Goal: Task Accomplishment & Management: Manage account settings

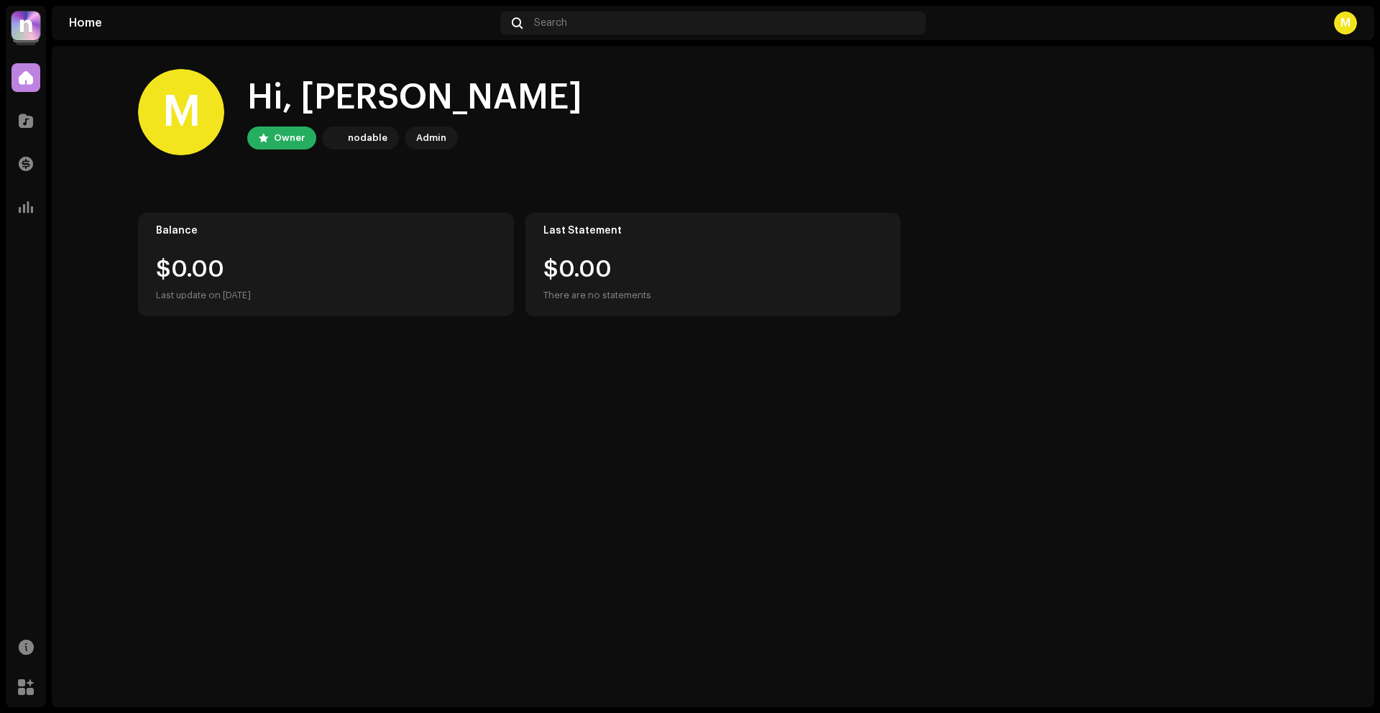
click at [28, 32] on img at bounding box center [25, 25] width 29 height 29
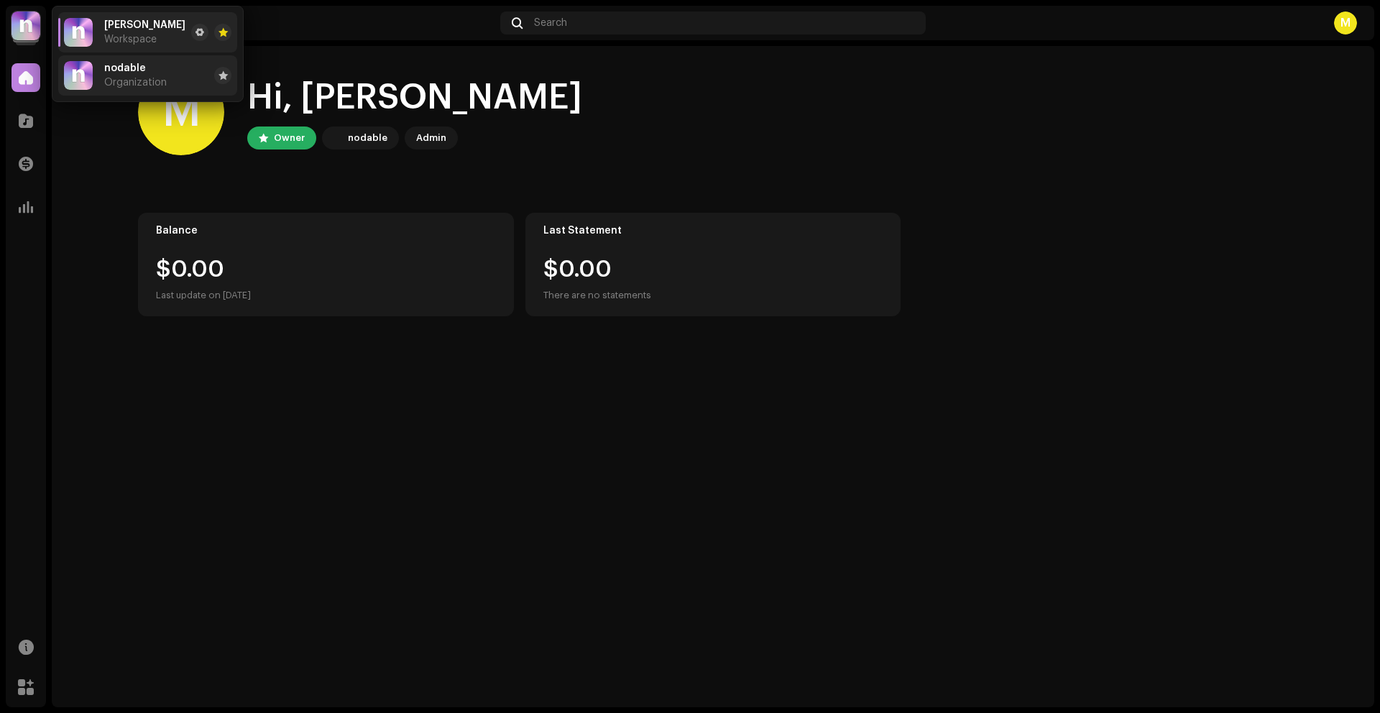
click at [116, 72] on span "nodable" at bounding box center [125, 68] width 42 height 11
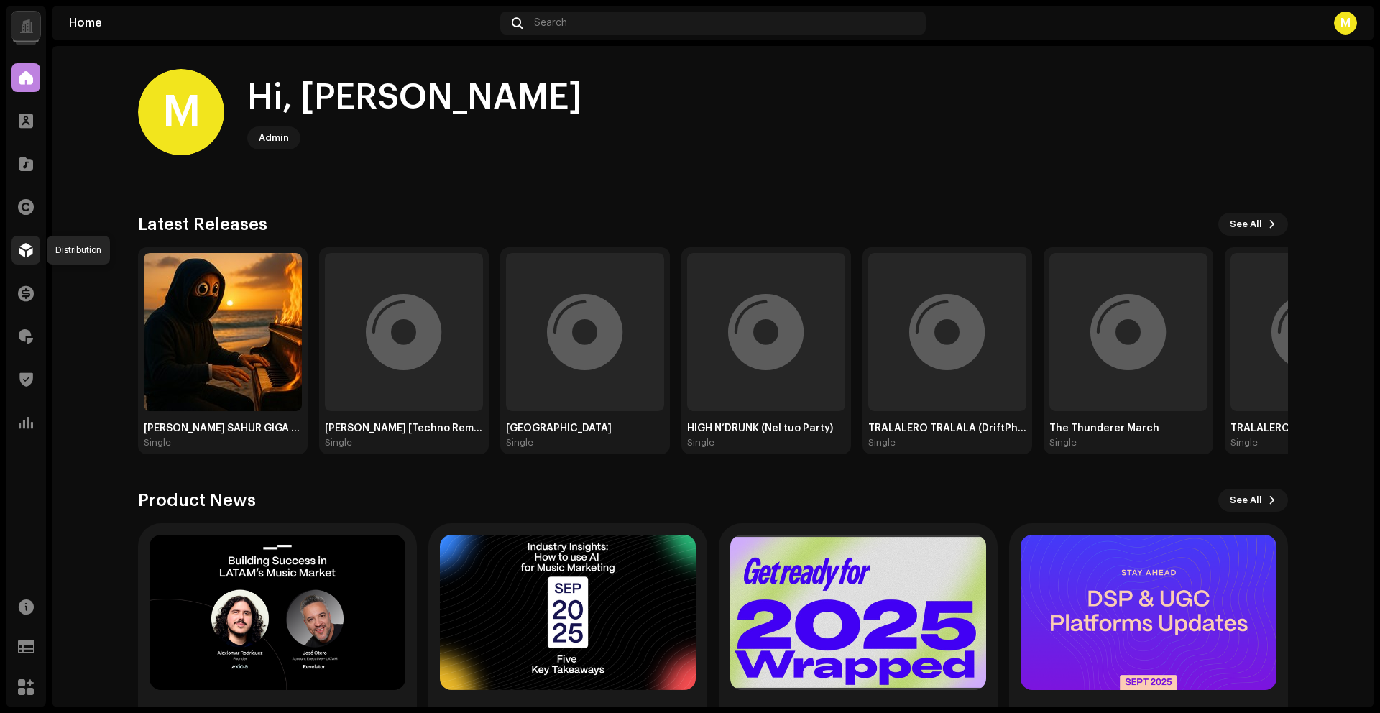
click at [25, 249] on span at bounding box center [26, 249] width 14 height 11
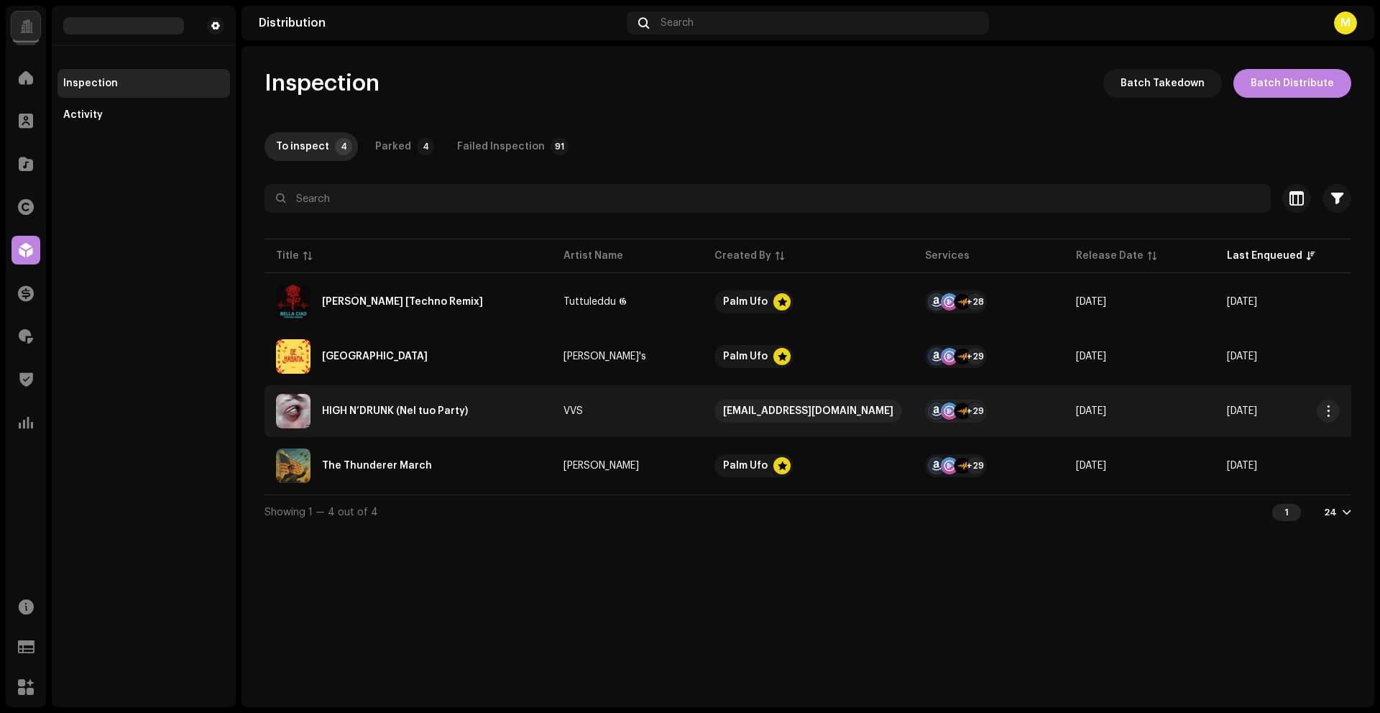
click at [512, 407] on div "HIGH N’DRUNK (Nel tuo Party)" at bounding box center [408, 411] width 264 height 34
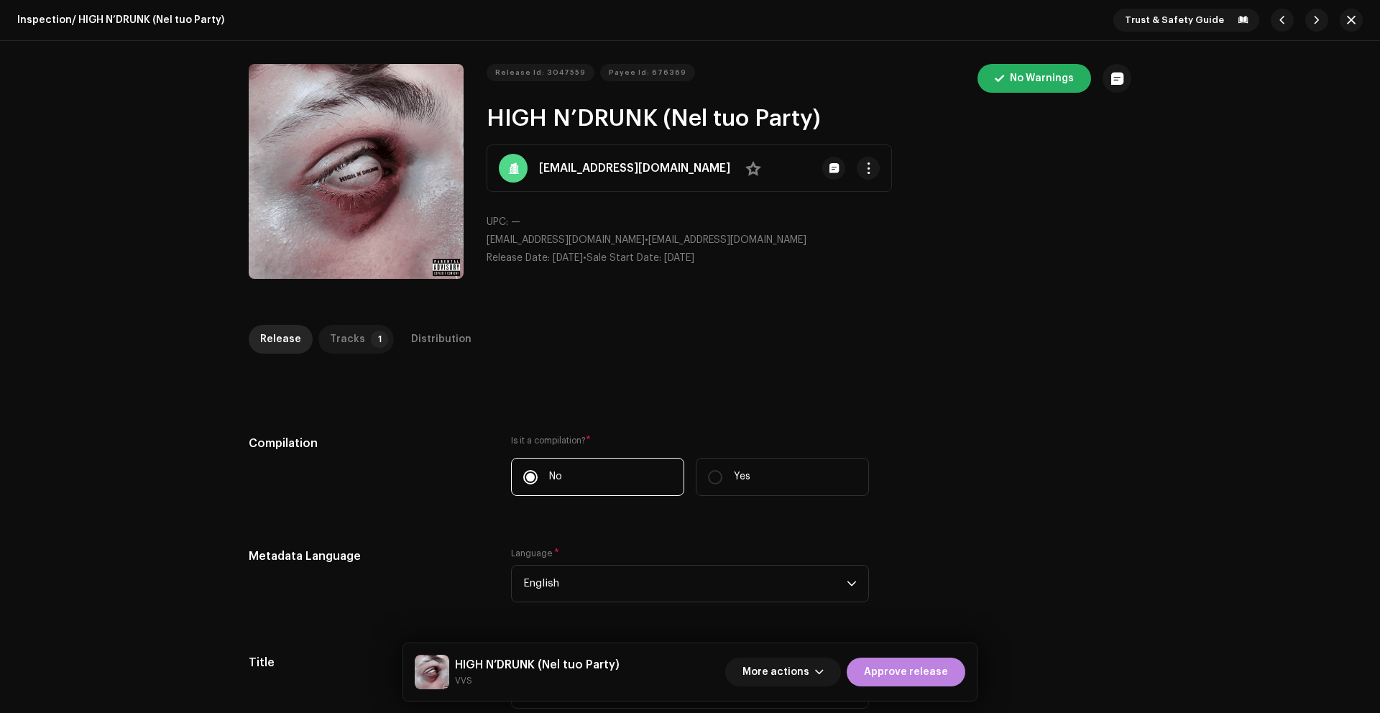
click at [321, 351] on p-tab "Tracks 1" at bounding box center [355, 339] width 75 height 29
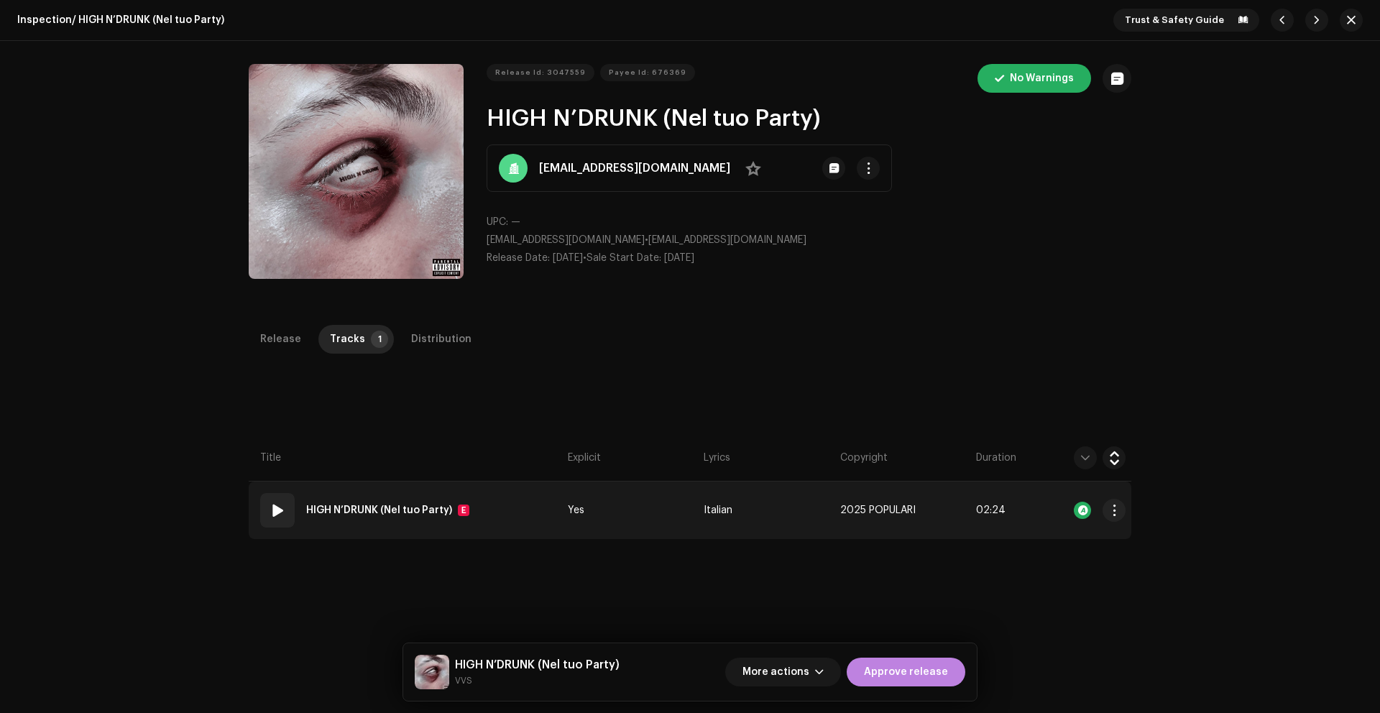
click at [801, 509] on td "Italian" at bounding box center [766, 509] width 136 height 57
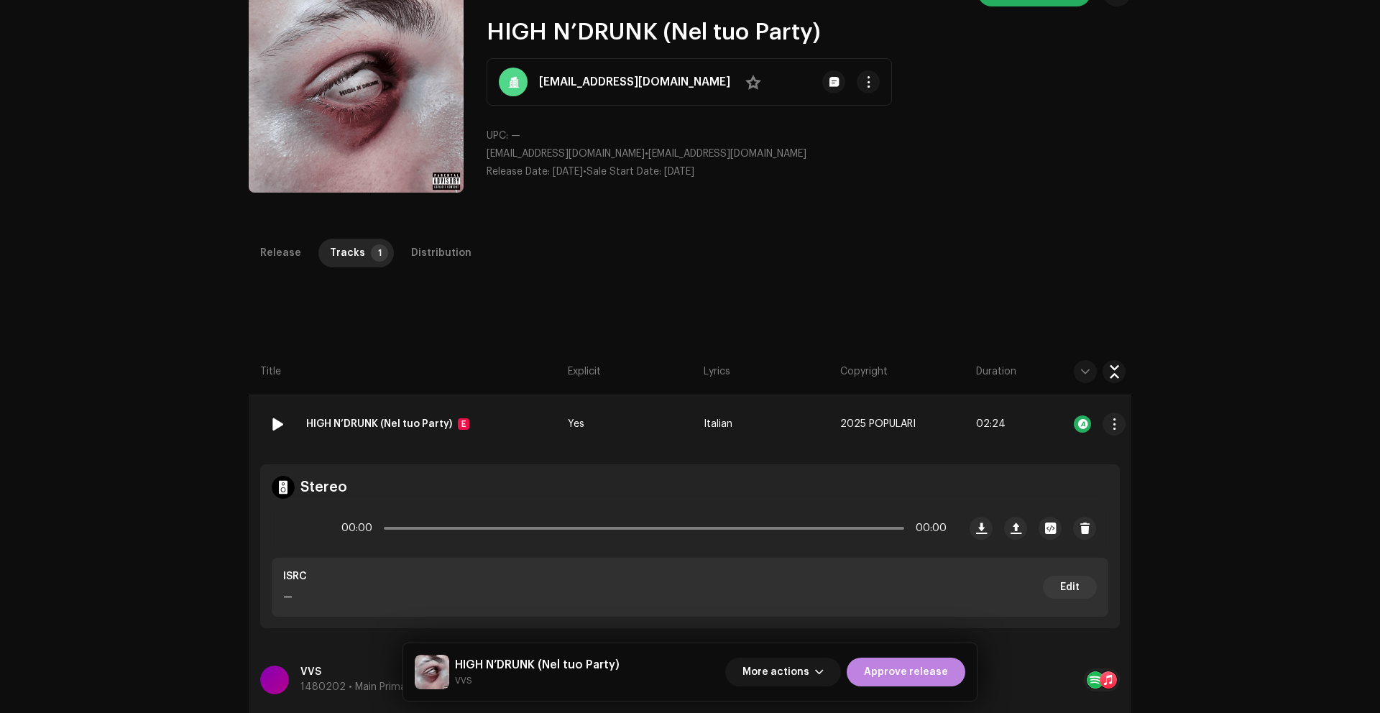
scroll to position [86, 0]
click at [299, 523] on span at bounding box center [301, 527] width 12 height 11
click at [414, 262] on div "Distribution" at bounding box center [441, 253] width 60 height 29
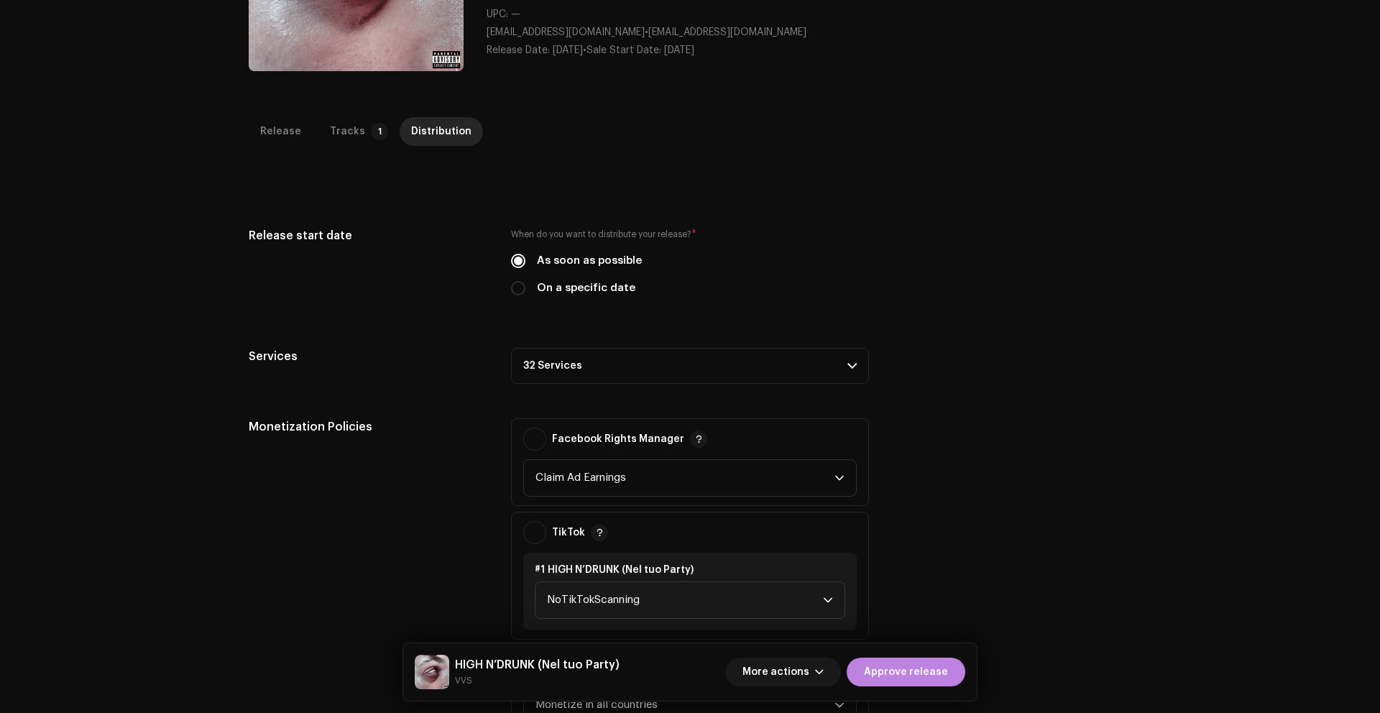
scroll to position [0, 0]
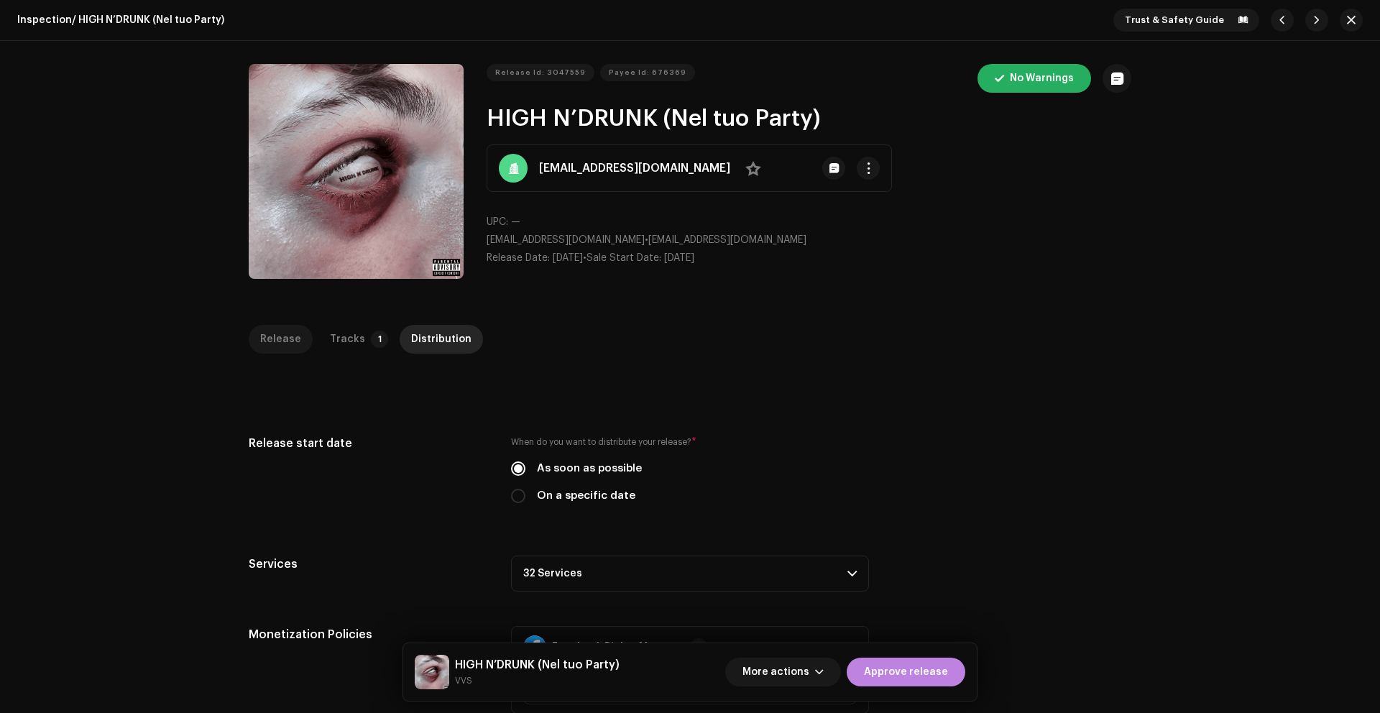
click at [273, 342] on div "Release" at bounding box center [280, 339] width 41 height 29
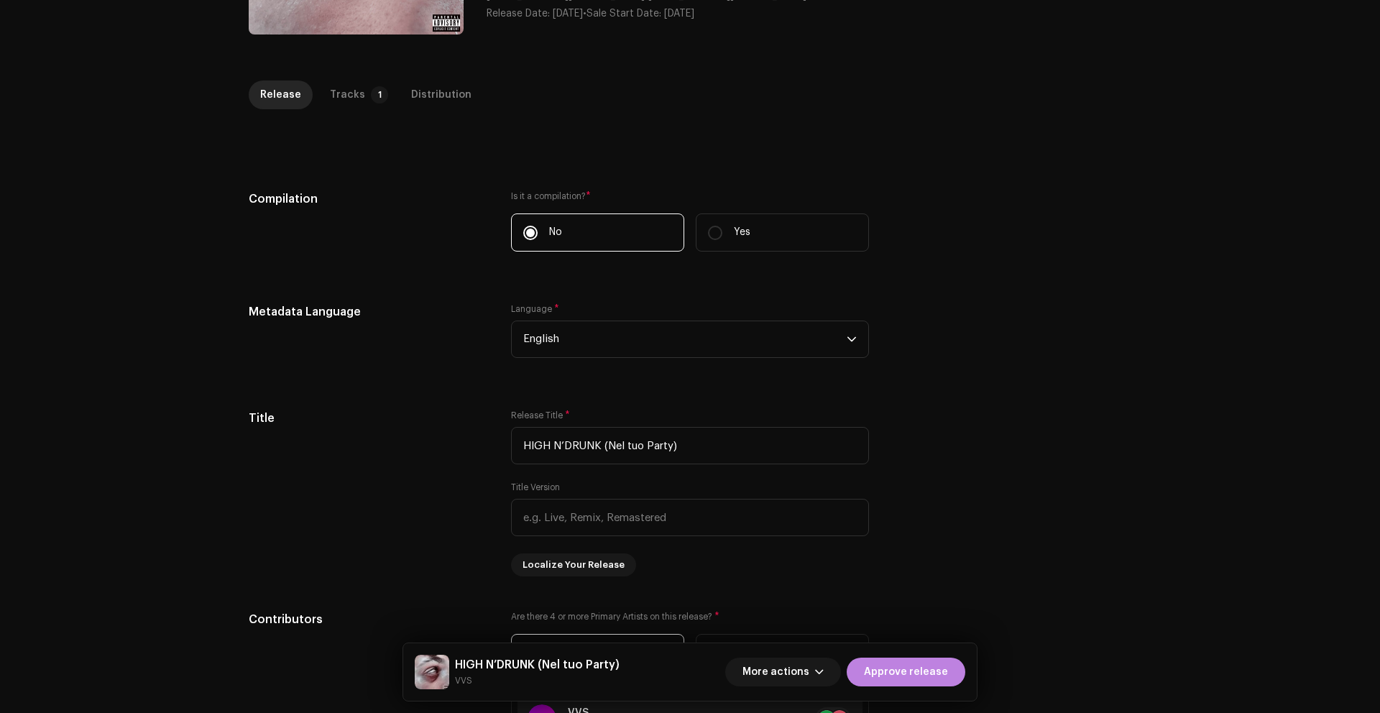
scroll to position [287, 0]
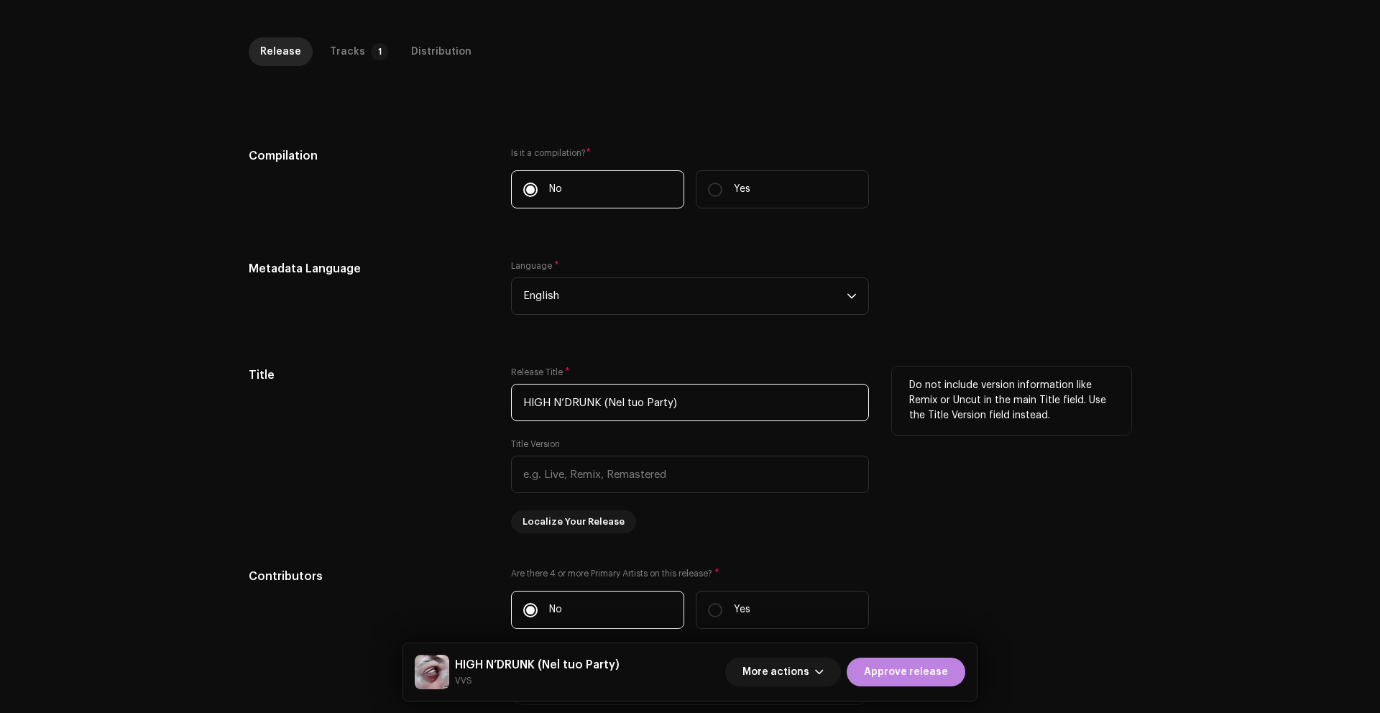
click at [703, 409] on input "HIGH N’DRUNK (Nel tuo Party)" at bounding box center [690, 402] width 358 height 37
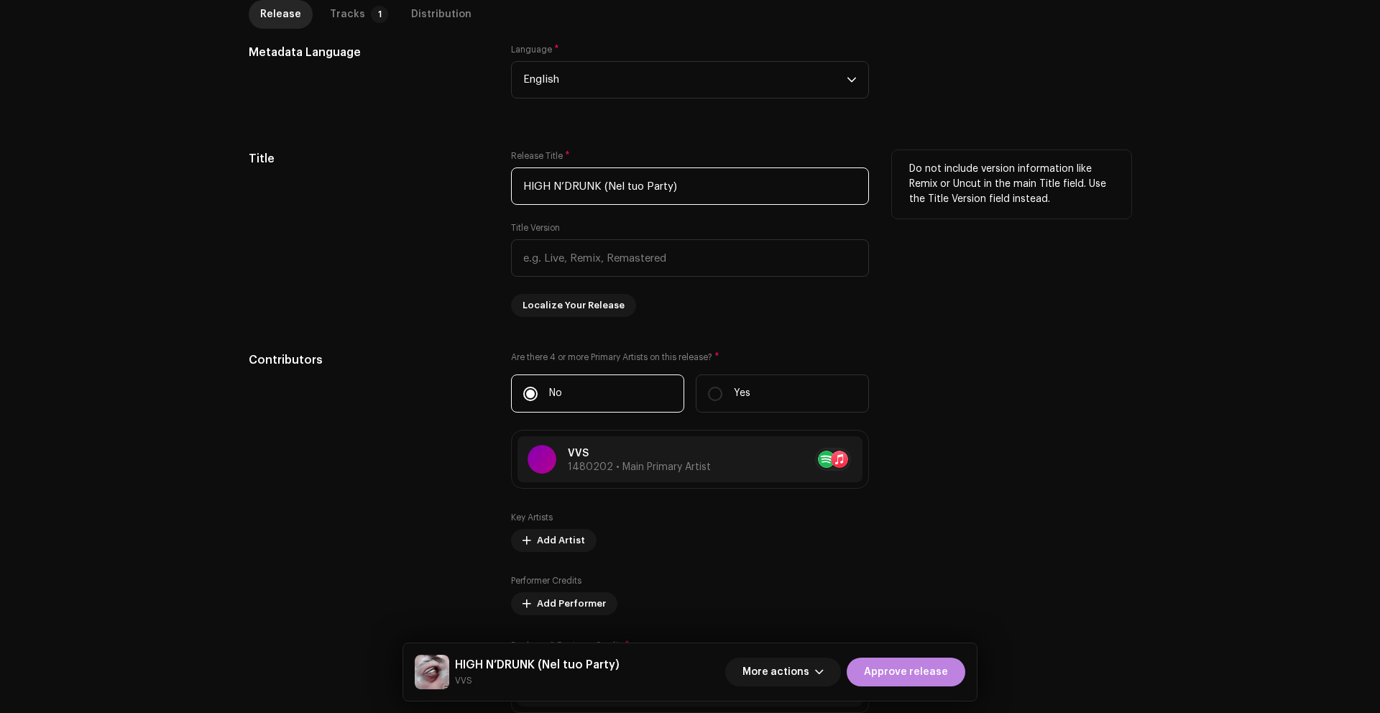
scroll to position [522, 0]
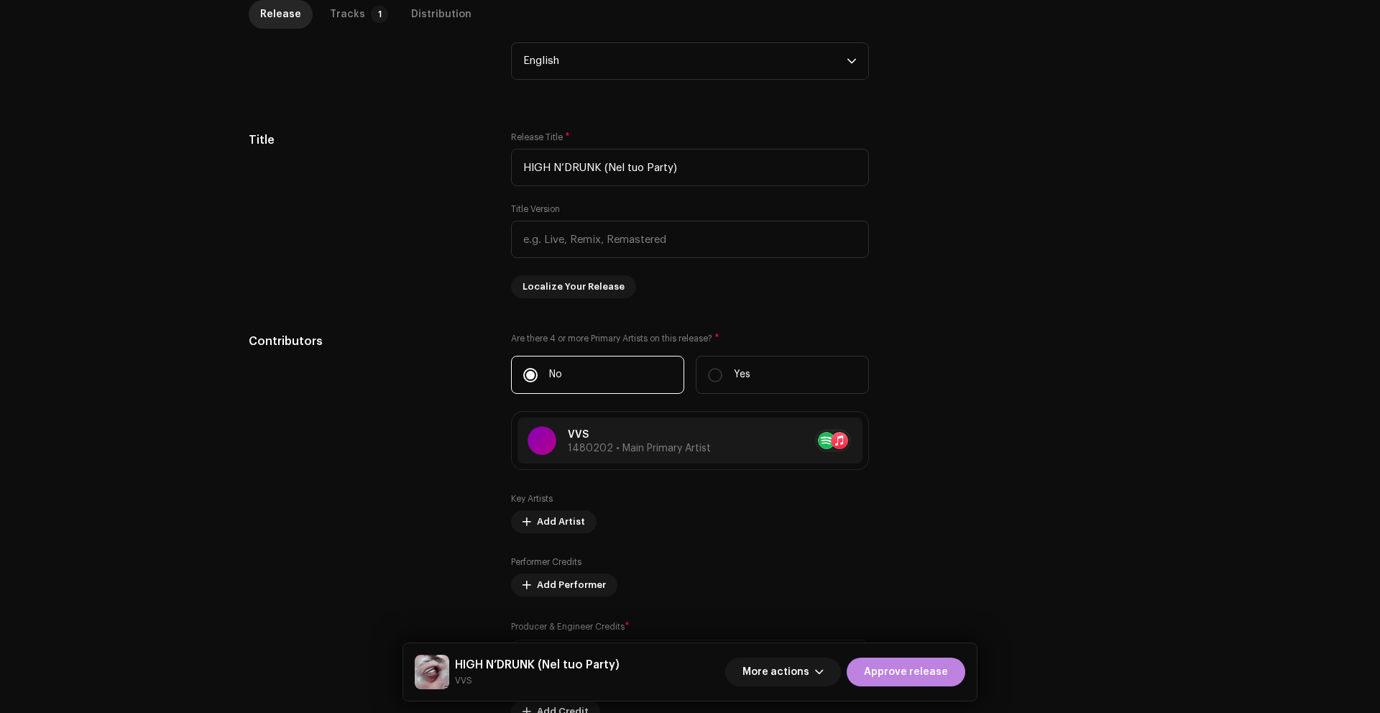
click at [424, 333] on div "Compilation Is it a compilation? * No Yes Metadata Language Language * English …" at bounding box center [690, 596] width 882 height 1369
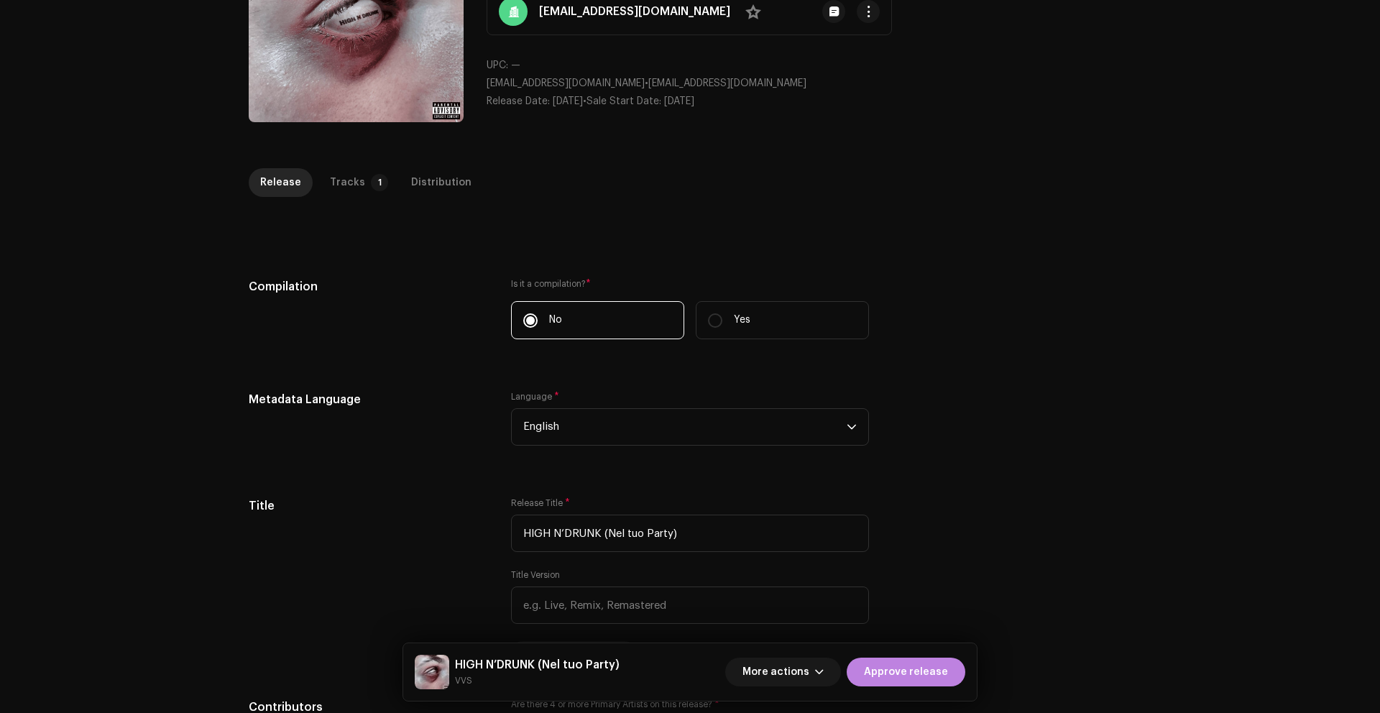
scroll to position [108, 0]
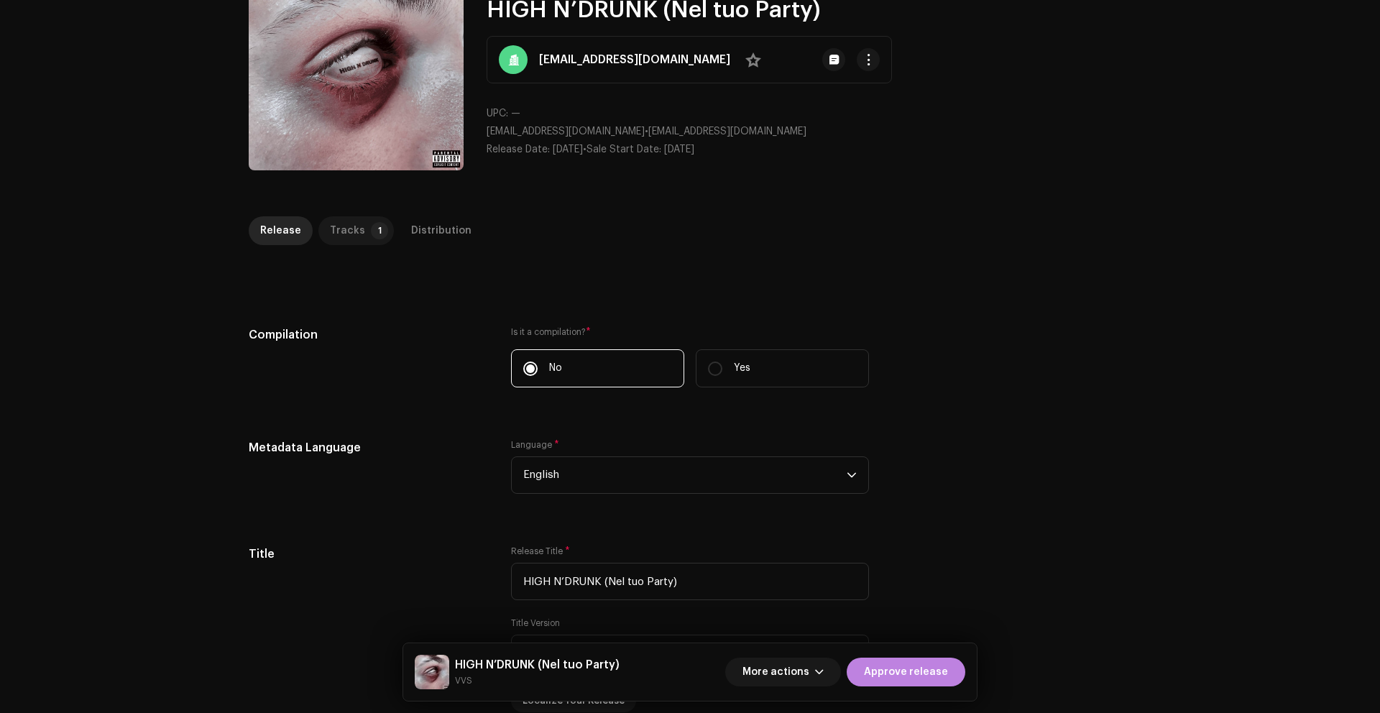
click at [351, 225] on div "Tracks" at bounding box center [347, 230] width 35 height 29
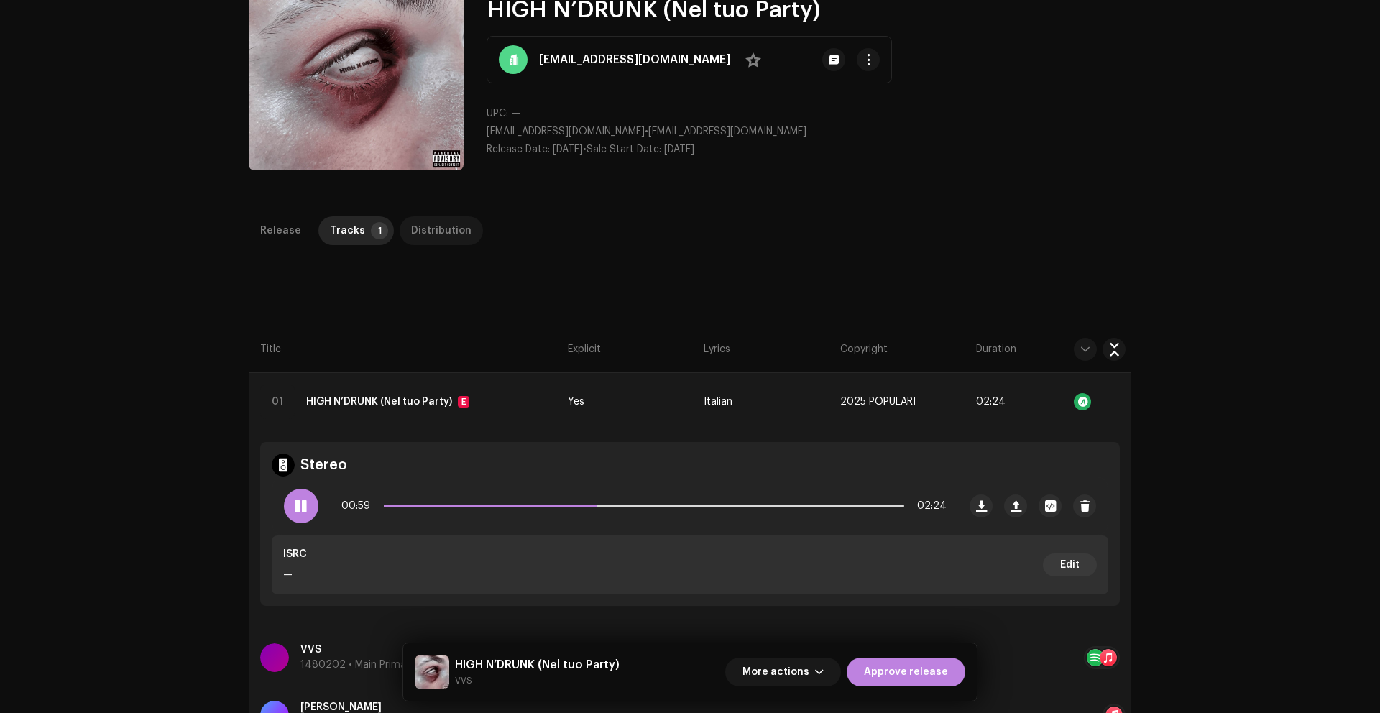
click at [454, 231] on div "Distribution" at bounding box center [441, 230] width 60 height 29
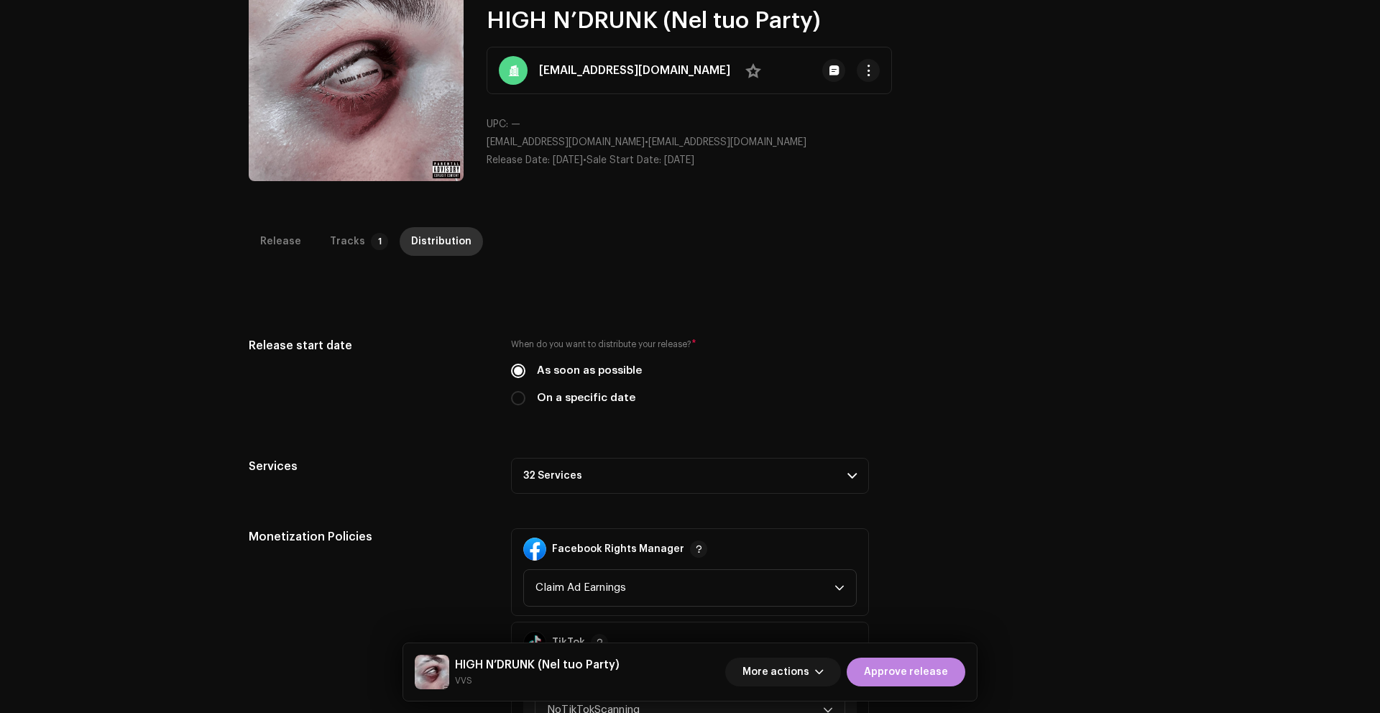
scroll to position [85, 0]
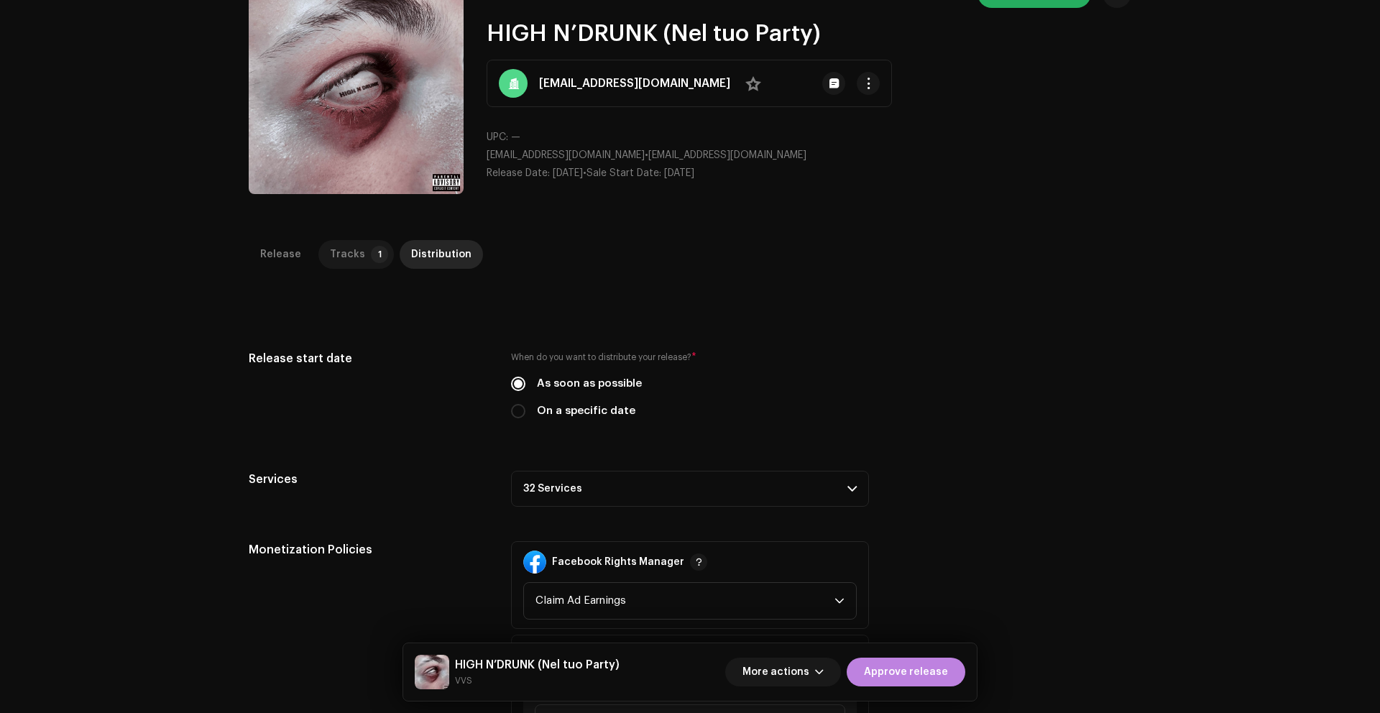
click at [338, 249] on div "Tracks" at bounding box center [347, 254] width 35 height 29
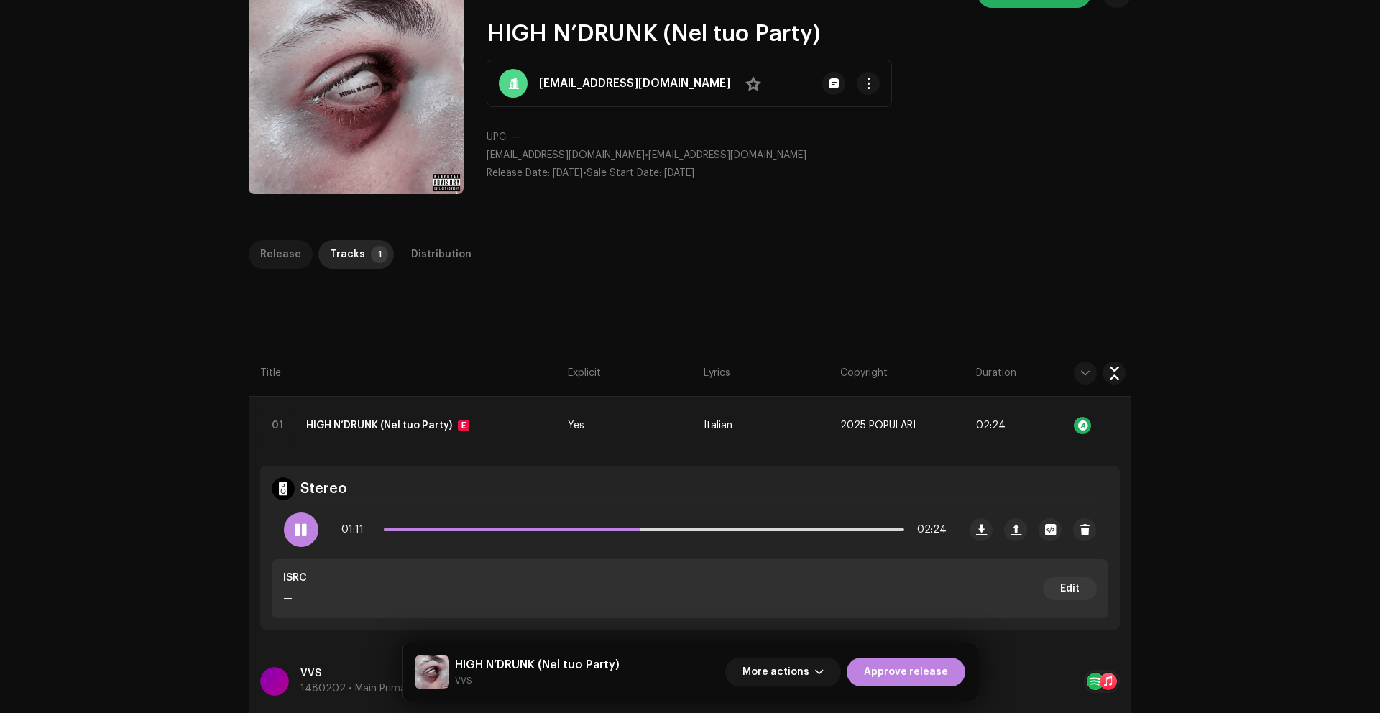
click at [266, 248] on div "Release" at bounding box center [280, 254] width 41 height 29
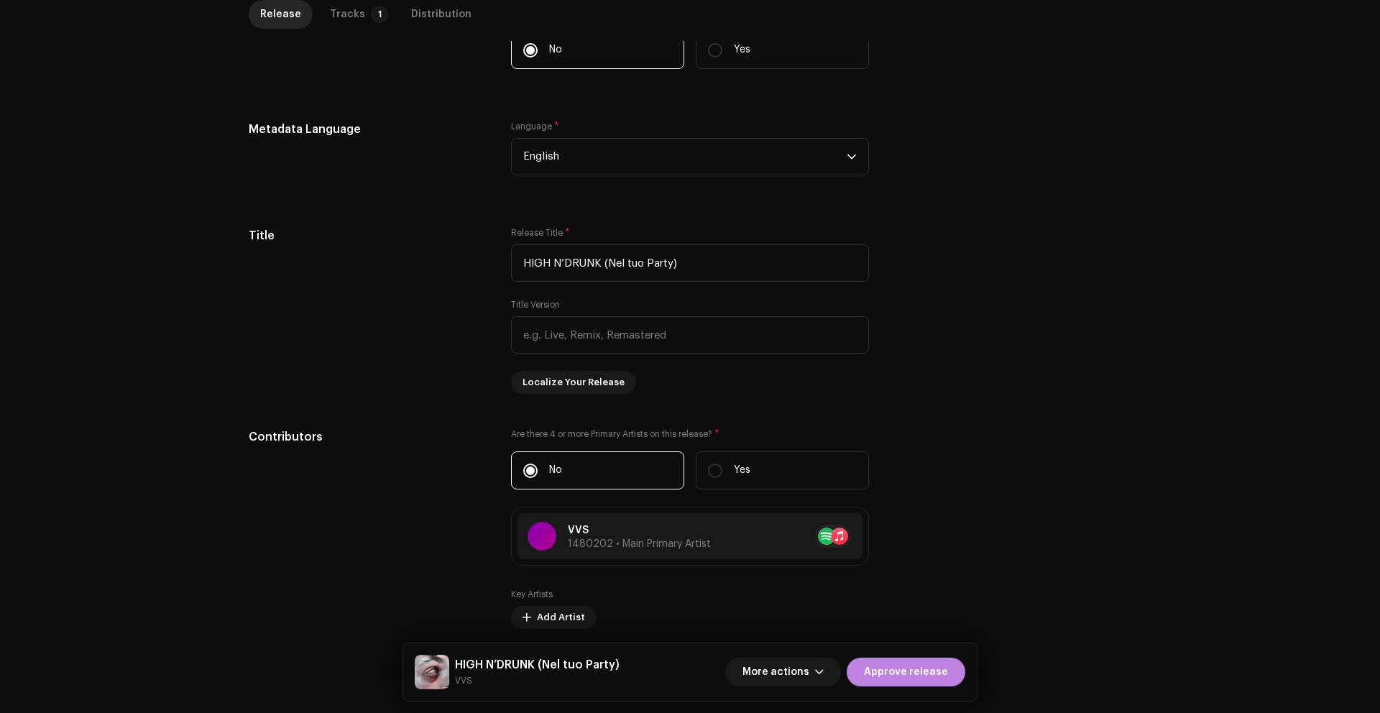
scroll to position [278, 0]
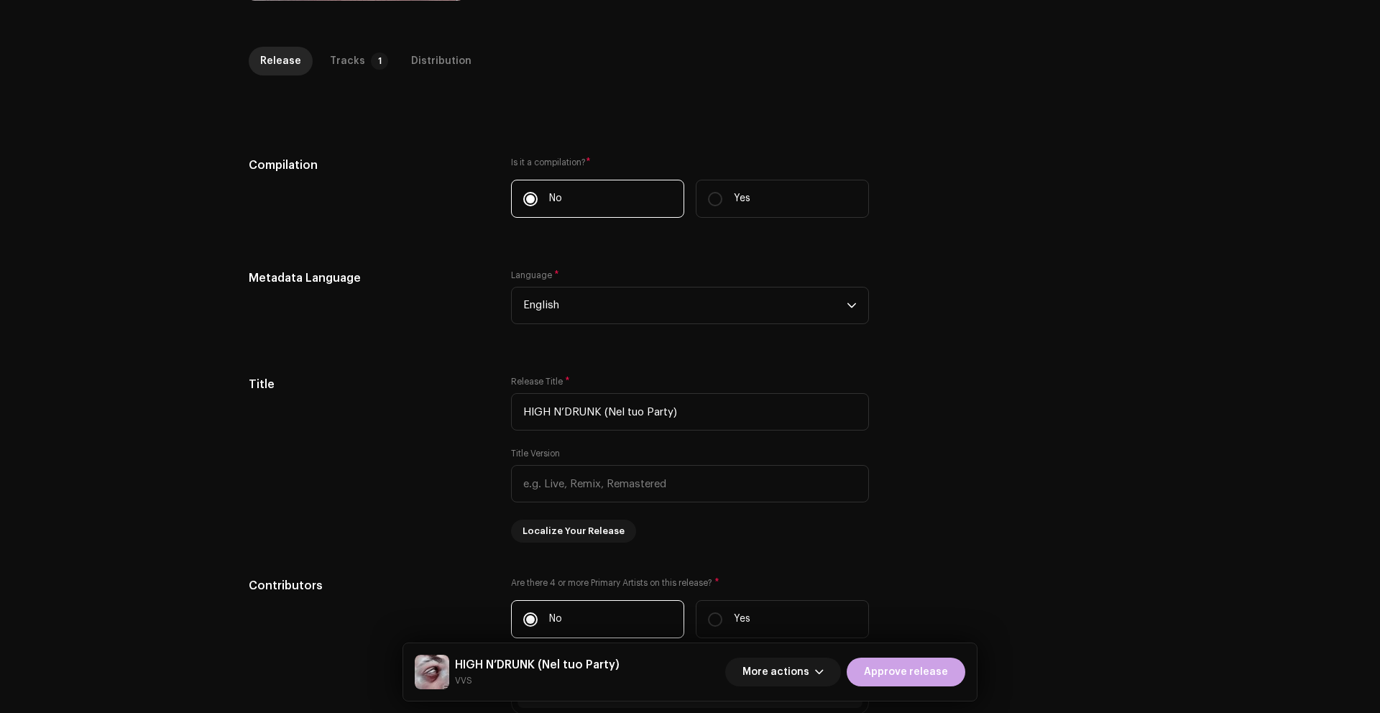
click at [937, 666] on span "Approve release" at bounding box center [906, 671] width 84 height 29
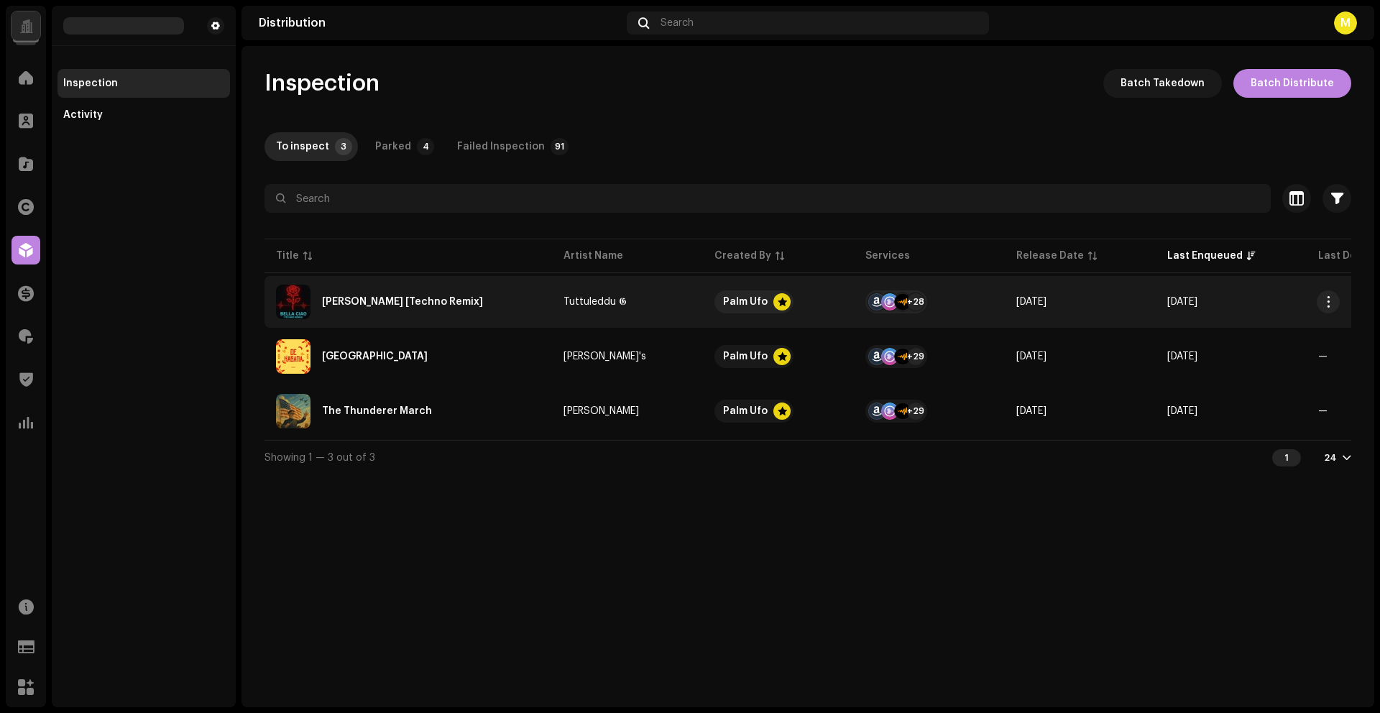
click at [500, 302] on div "Bella Ciao [Techno Remix]" at bounding box center [408, 302] width 264 height 34
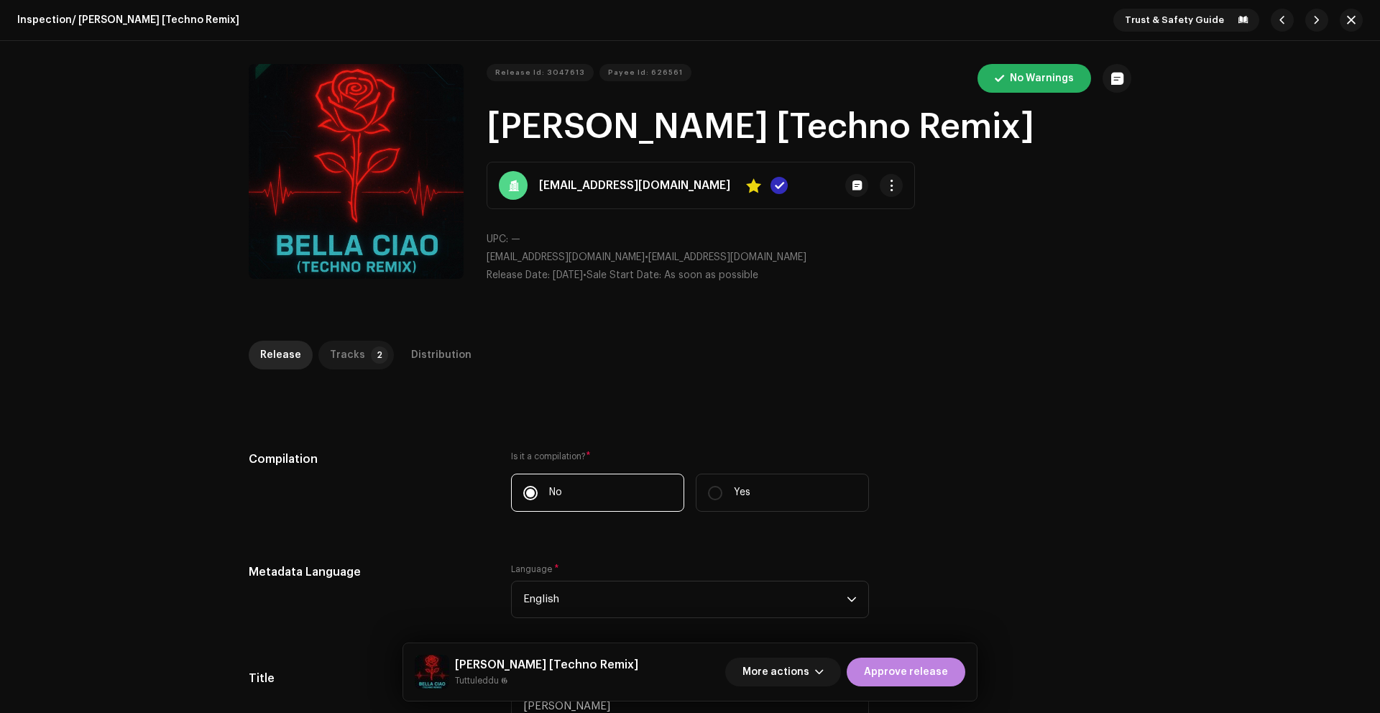
click at [331, 357] on div "Tracks" at bounding box center [347, 355] width 35 height 29
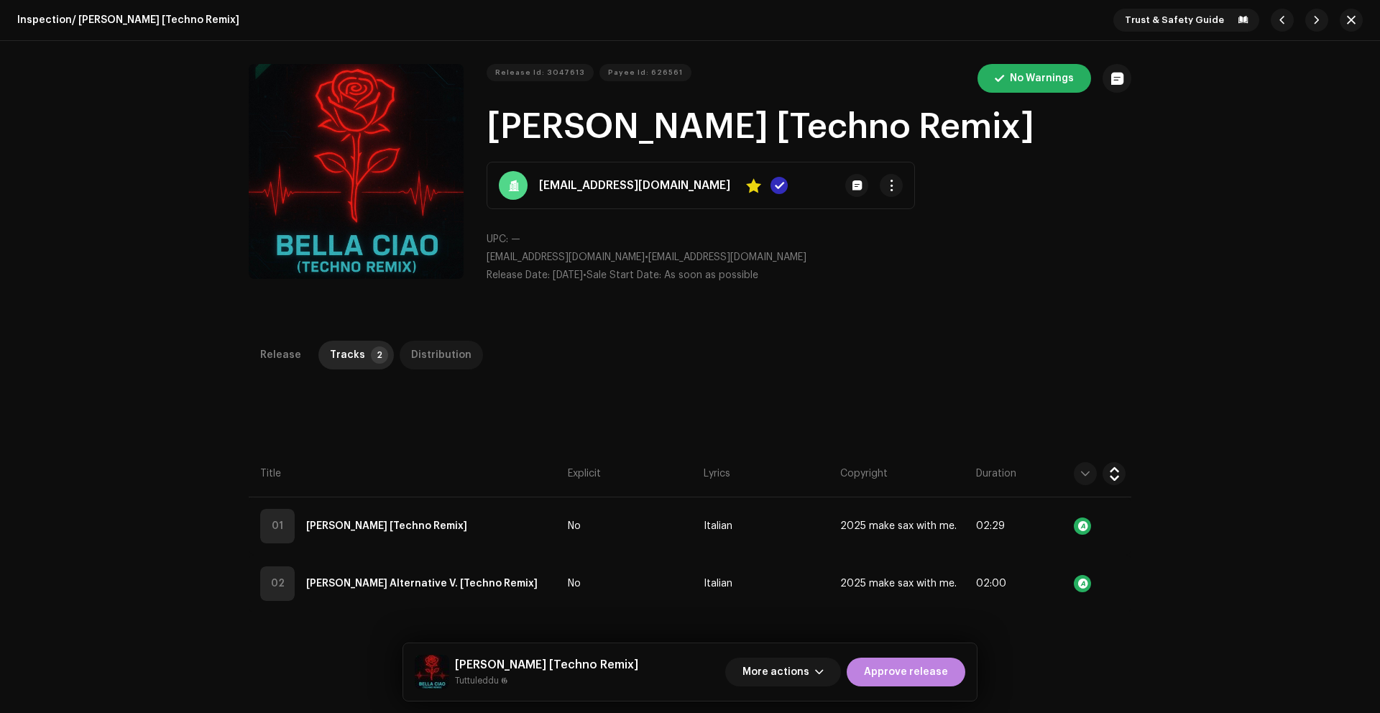
click at [411, 361] on div "Distribution" at bounding box center [441, 355] width 60 height 29
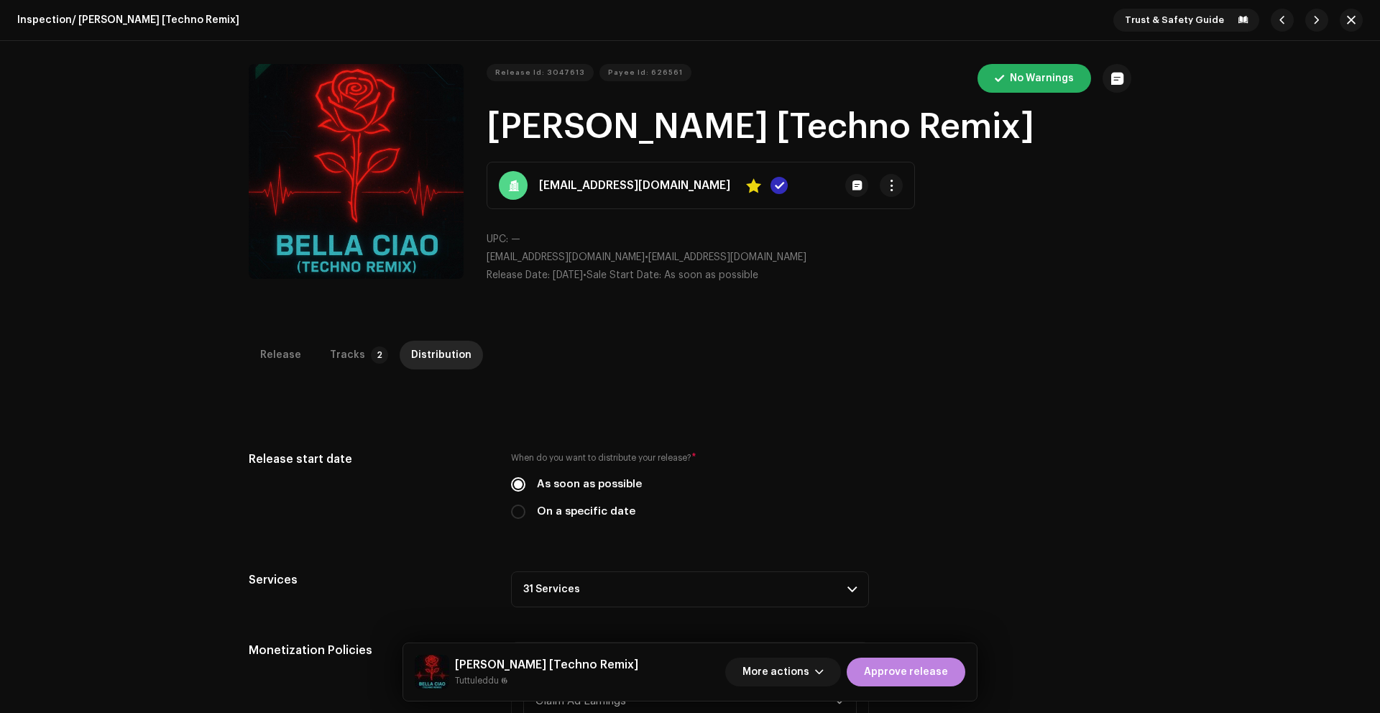
click at [350, 338] on div "Inspection / Bella Ciao [Techno Remix] Trust & Safety Guide Release Id: 3047613…" at bounding box center [690, 356] width 1380 height 713
click at [344, 355] on div "Tracks" at bounding box center [347, 355] width 35 height 29
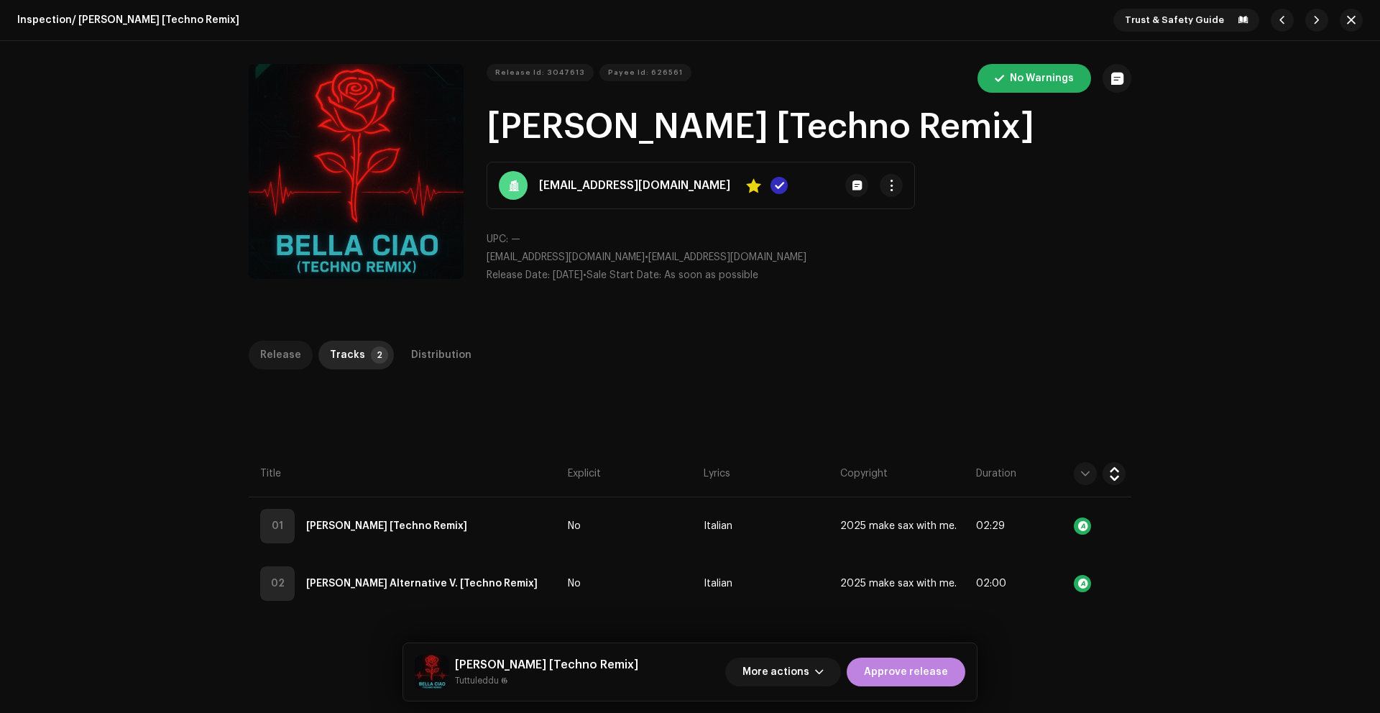
click at [286, 353] on div "Release" at bounding box center [280, 355] width 41 height 29
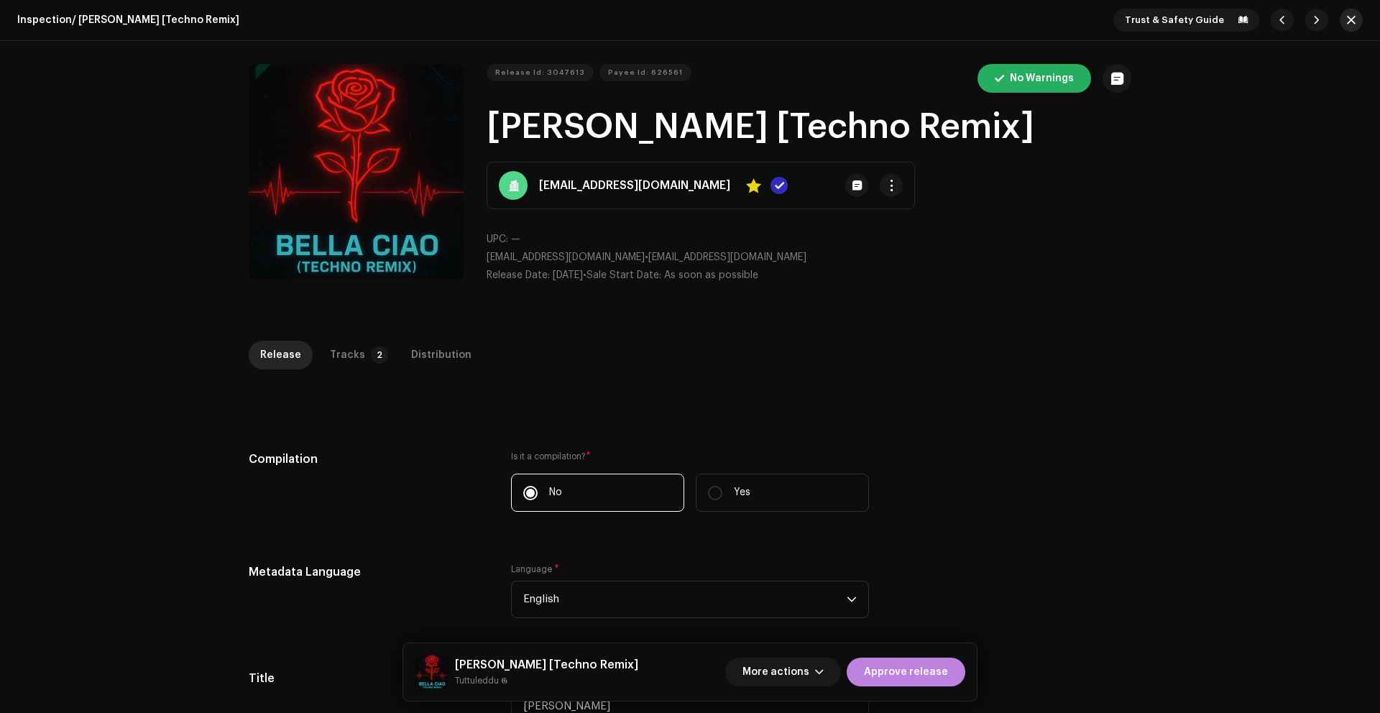
click at [1346, 23] on span "button" at bounding box center [1350, 19] width 9 height 11
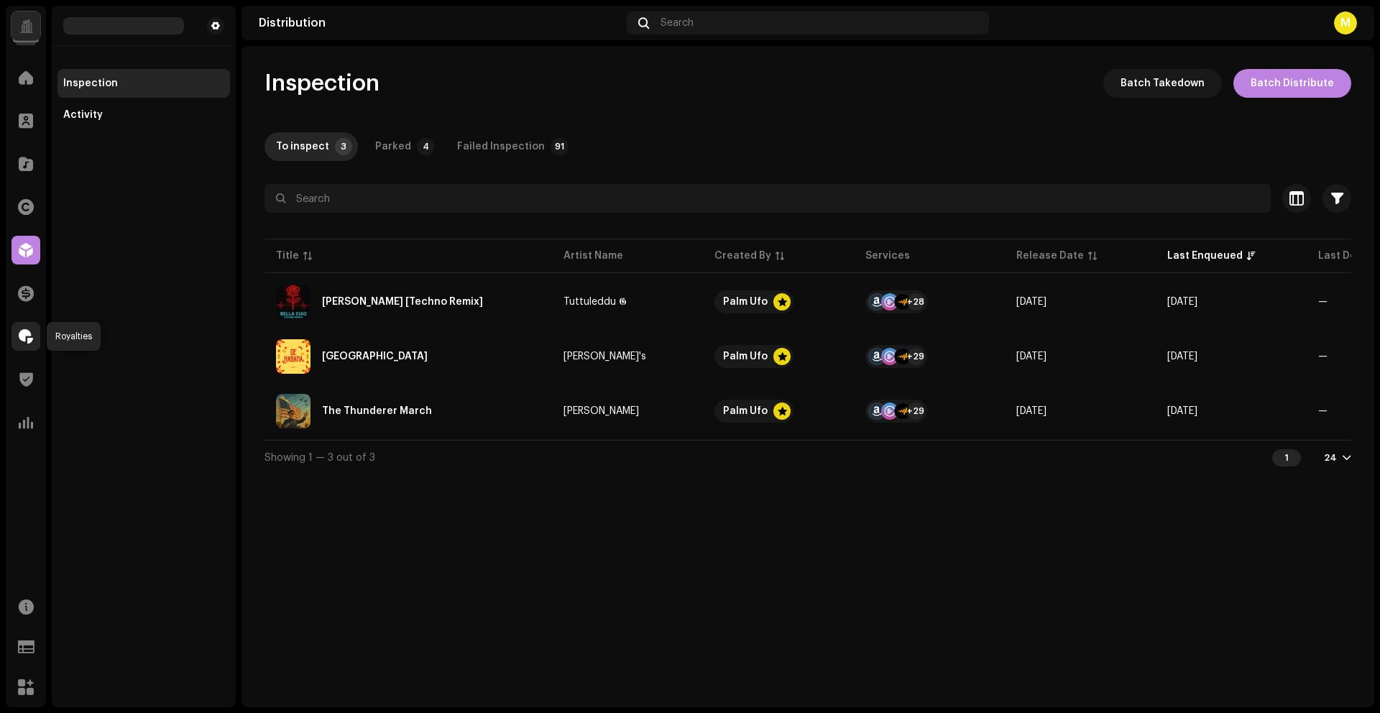
click at [19, 338] on span at bounding box center [26, 336] width 14 height 11
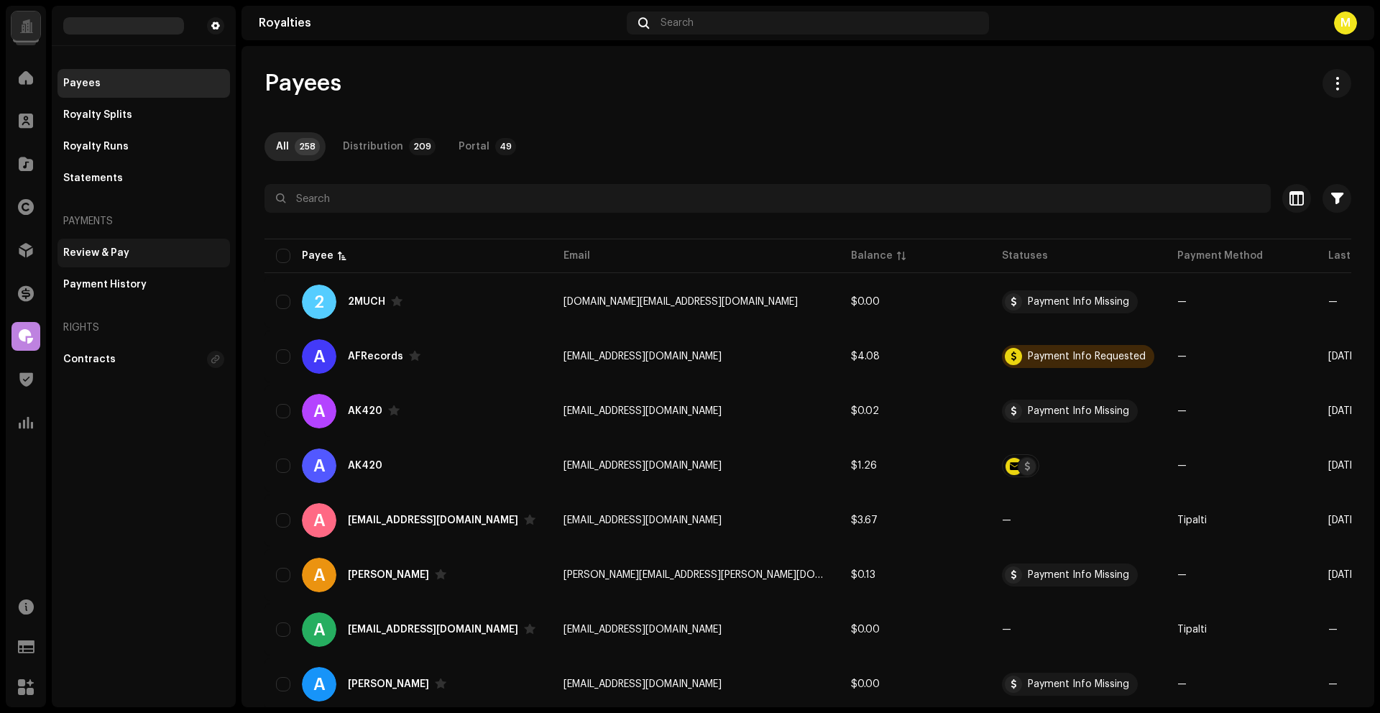
click at [96, 245] on div "Review & Pay" at bounding box center [143, 253] width 172 height 29
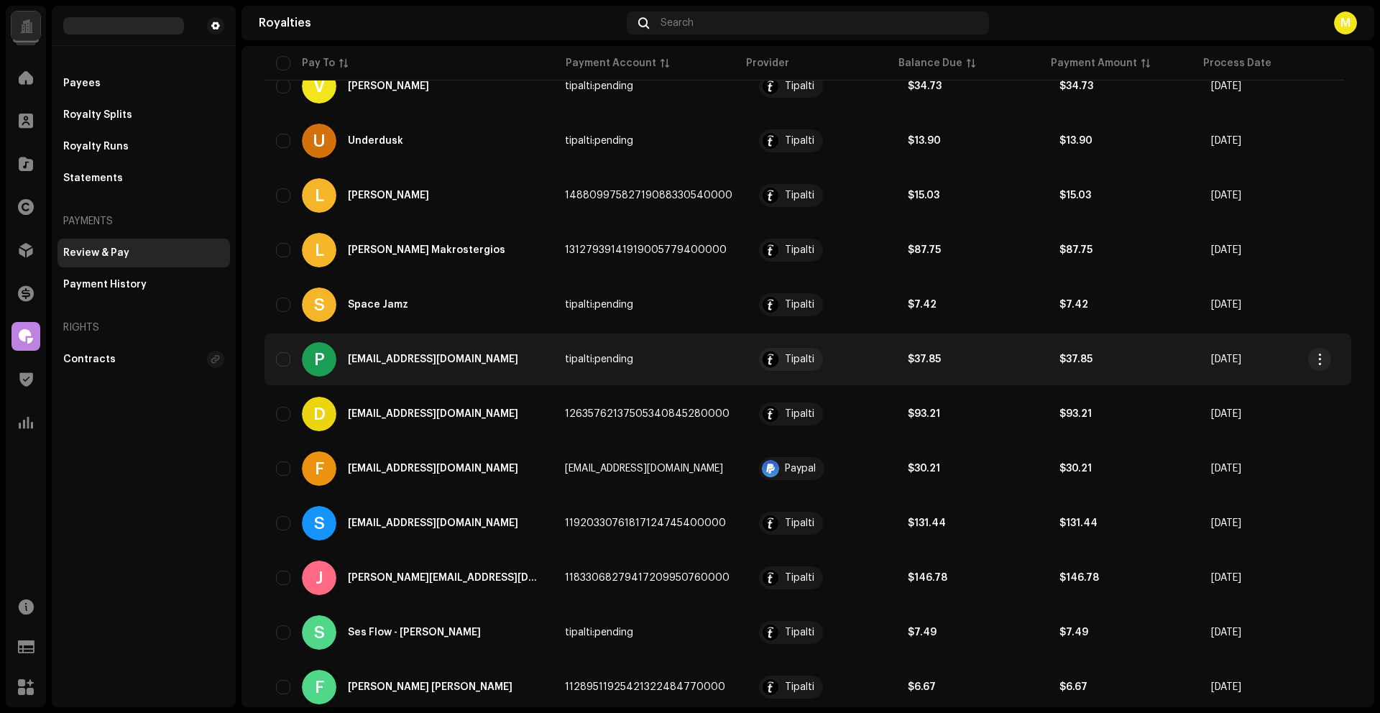
scroll to position [409, 0]
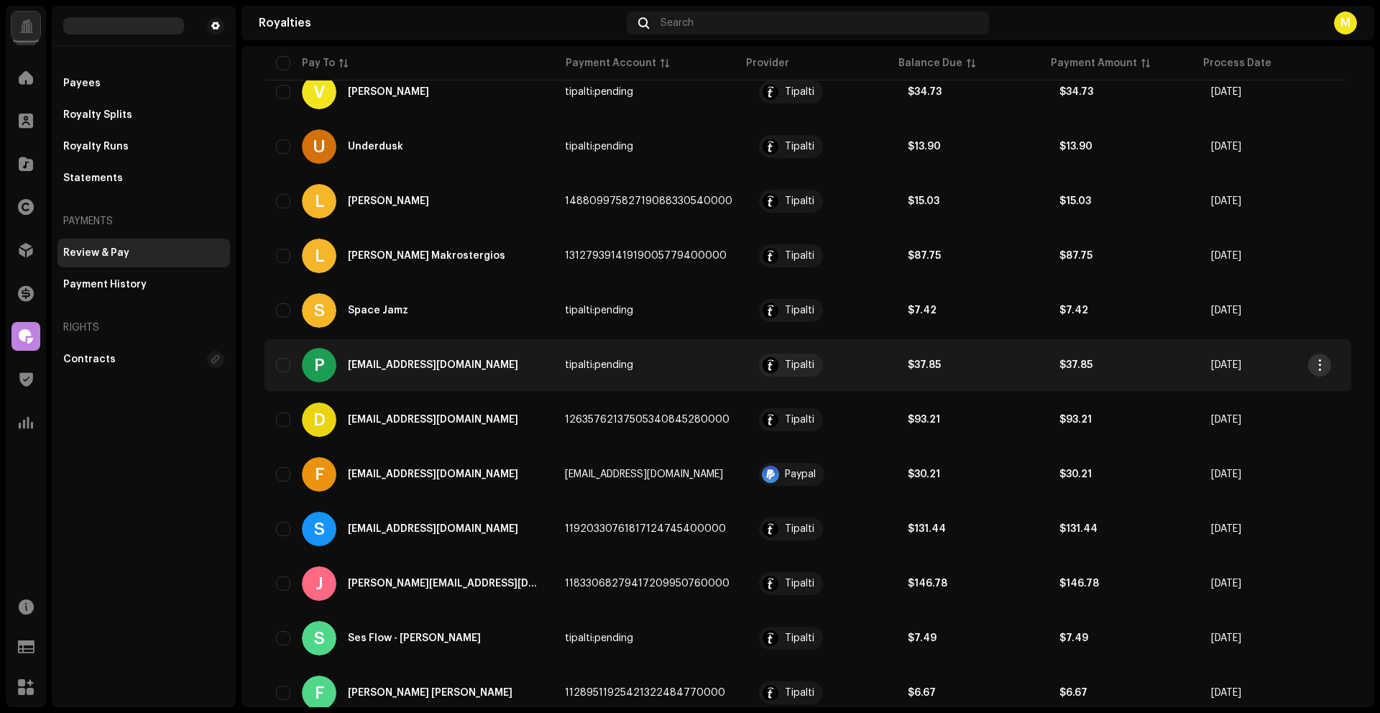
click at [1313, 361] on button "button" at bounding box center [1319, 364] width 23 height 23
click at [1221, 397] on span "View Payee" at bounding box center [1214, 397] width 58 height 11
click at [1321, 366] on span "button" at bounding box center [1319, 364] width 11 height 11
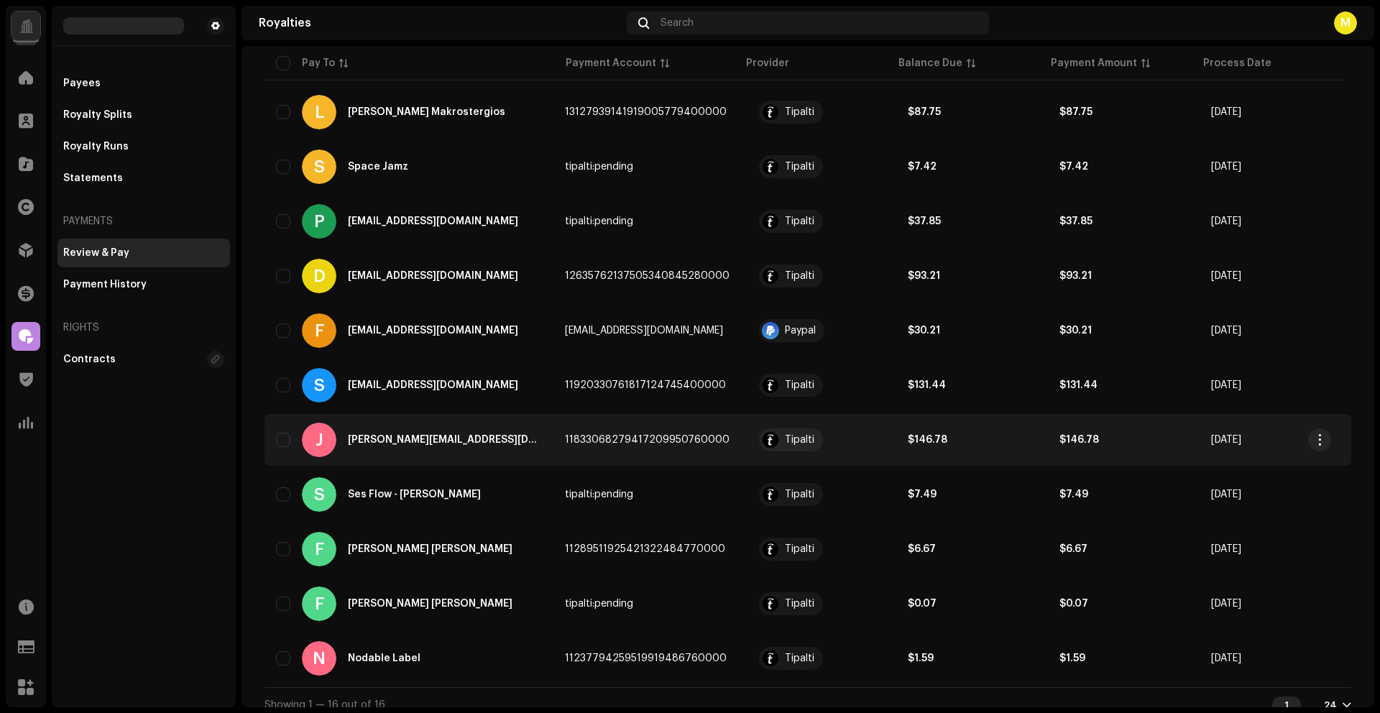
scroll to position [549, 0]
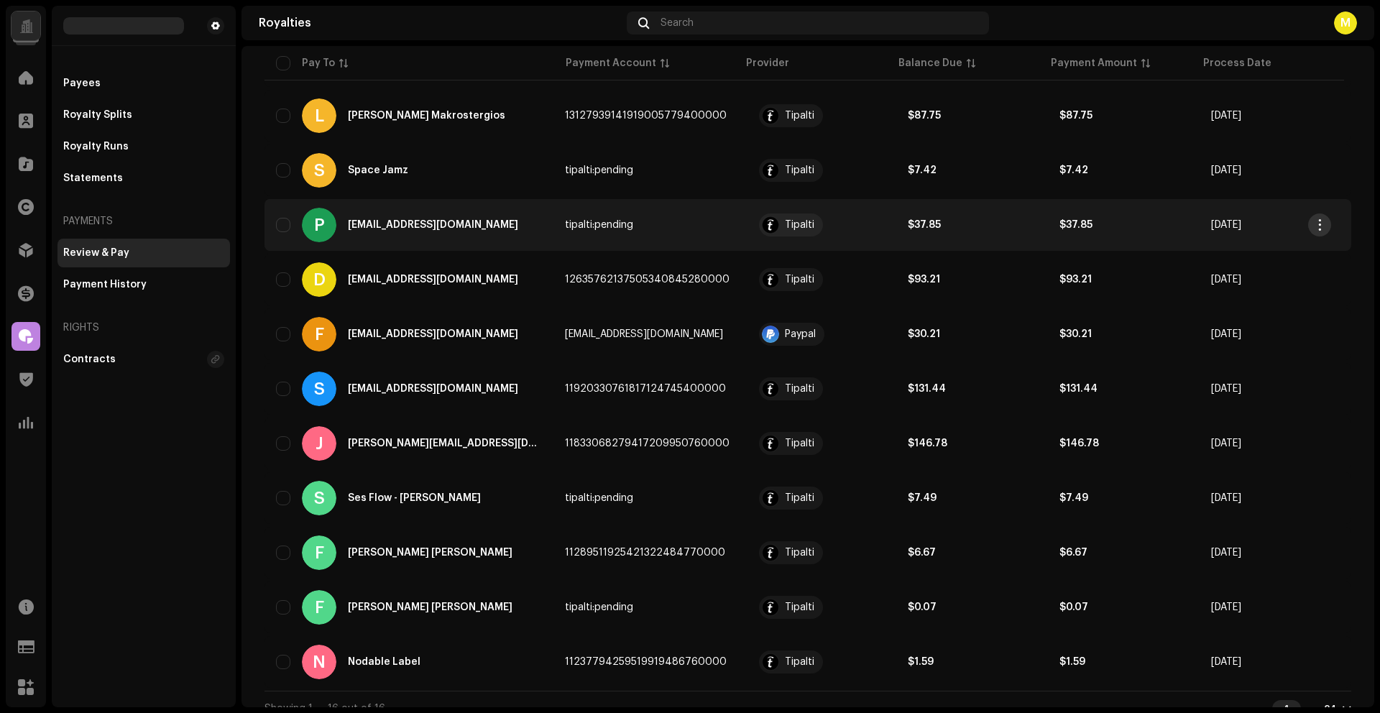
click at [1323, 226] on span "button" at bounding box center [1319, 224] width 11 height 11
click at [1239, 284] on span "Review & Pay" at bounding box center [1218, 285] width 66 height 11
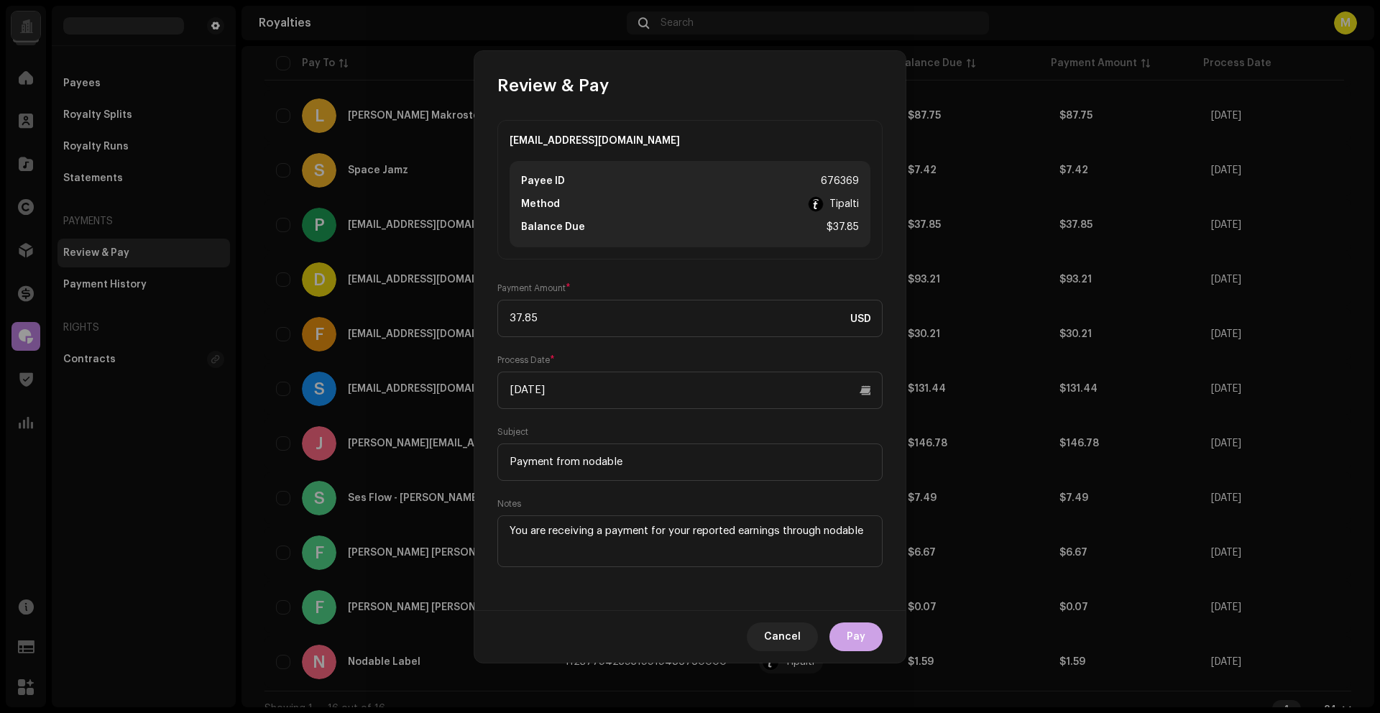
click at [855, 638] on span "Pay" at bounding box center [855, 636] width 19 height 29
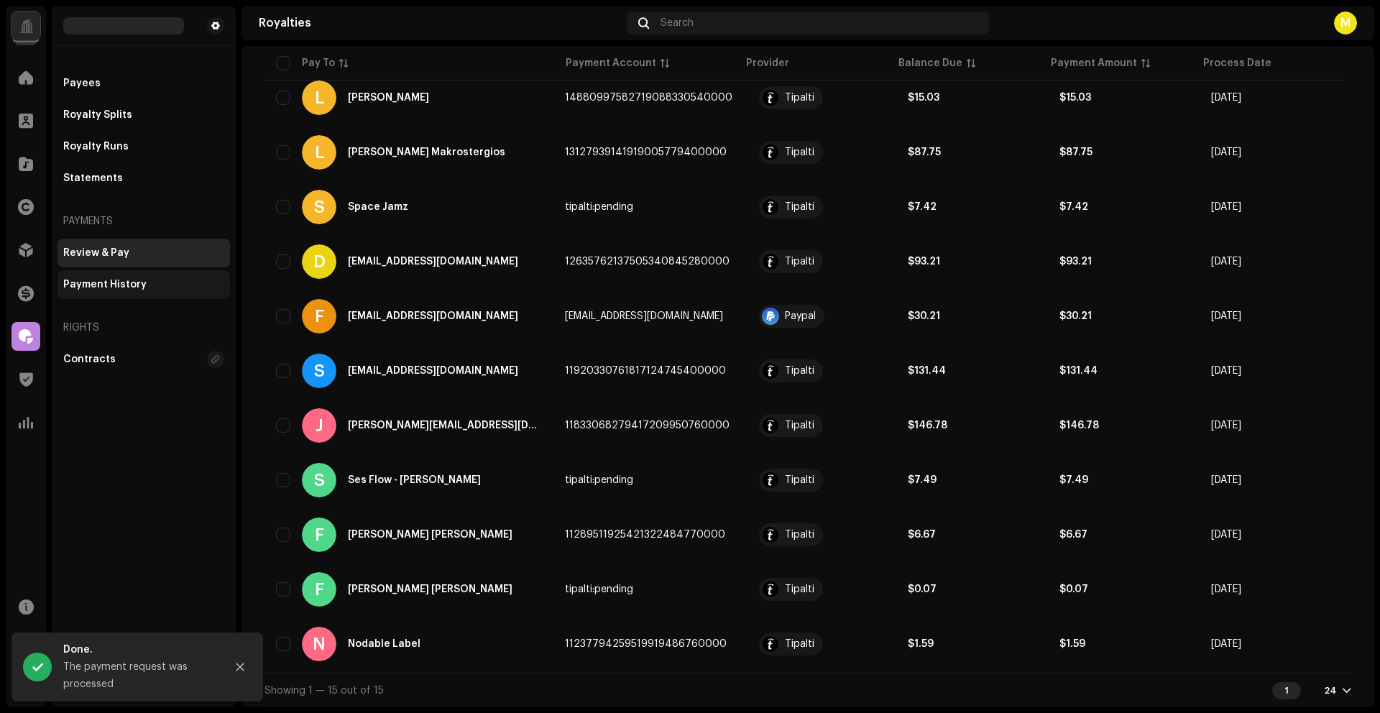
scroll to position [0, 0]
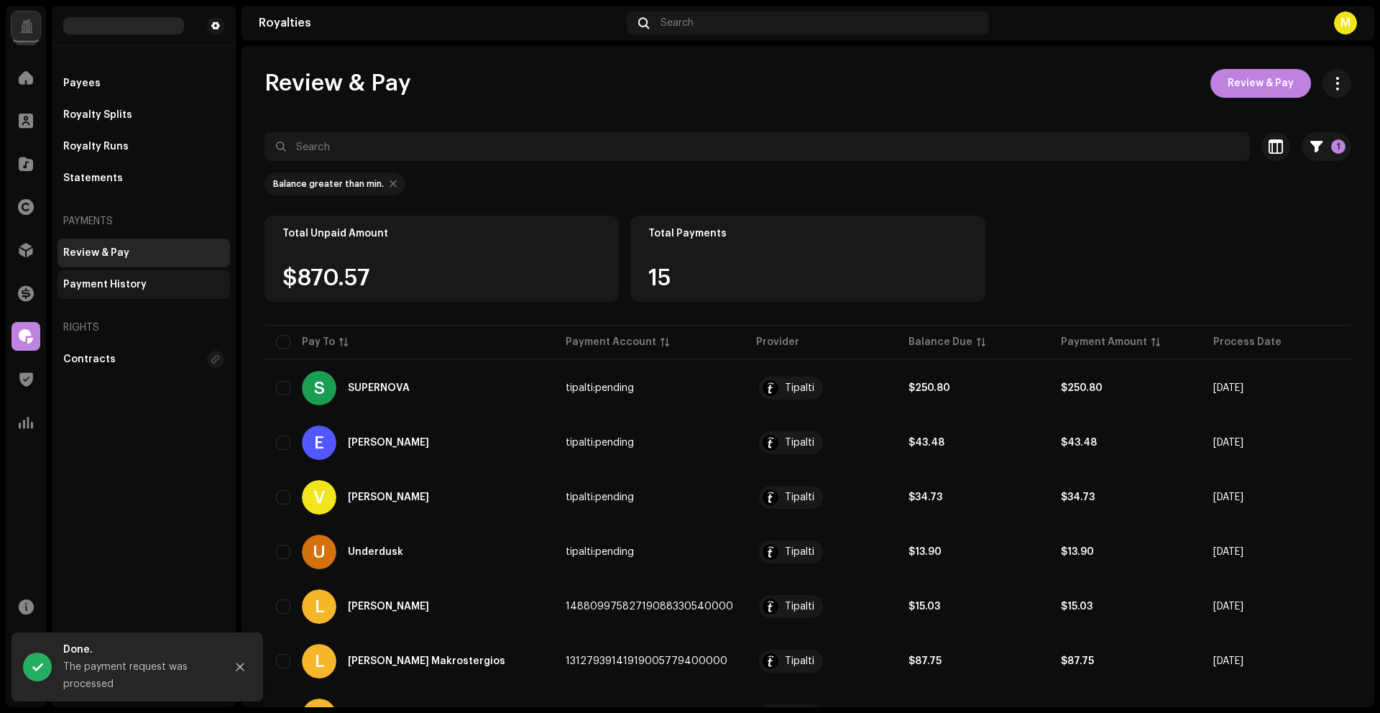
click at [120, 282] on div "Payment History" at bounding box center [104, 284] width 83 height 11
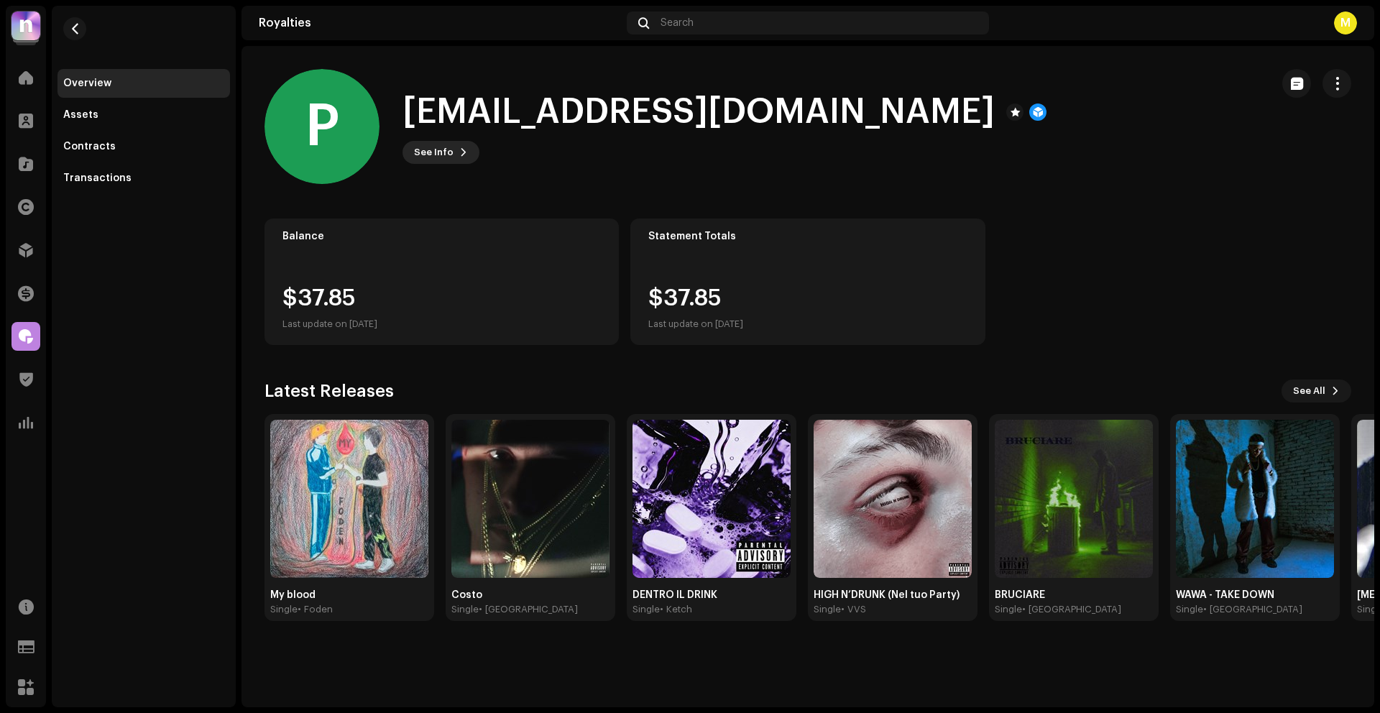
click at [431, 155] on span "See Info" at bounding box center [434, 152] width 40 height 29
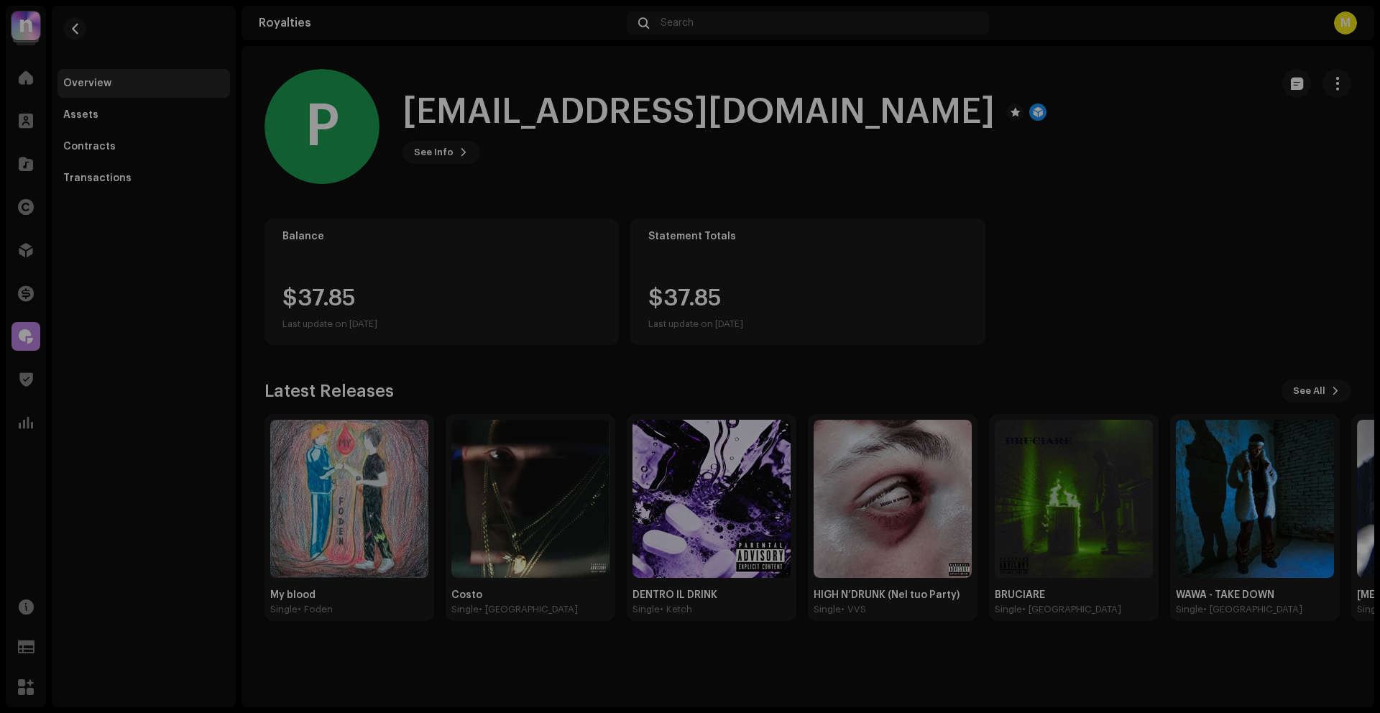
click at [1068, 97] on div "P popularirecords@gmail.com 676369 Type Distribution Payee Pay To Name Fabrizio…" at bounding box center [690, 356] width 1380 height 713
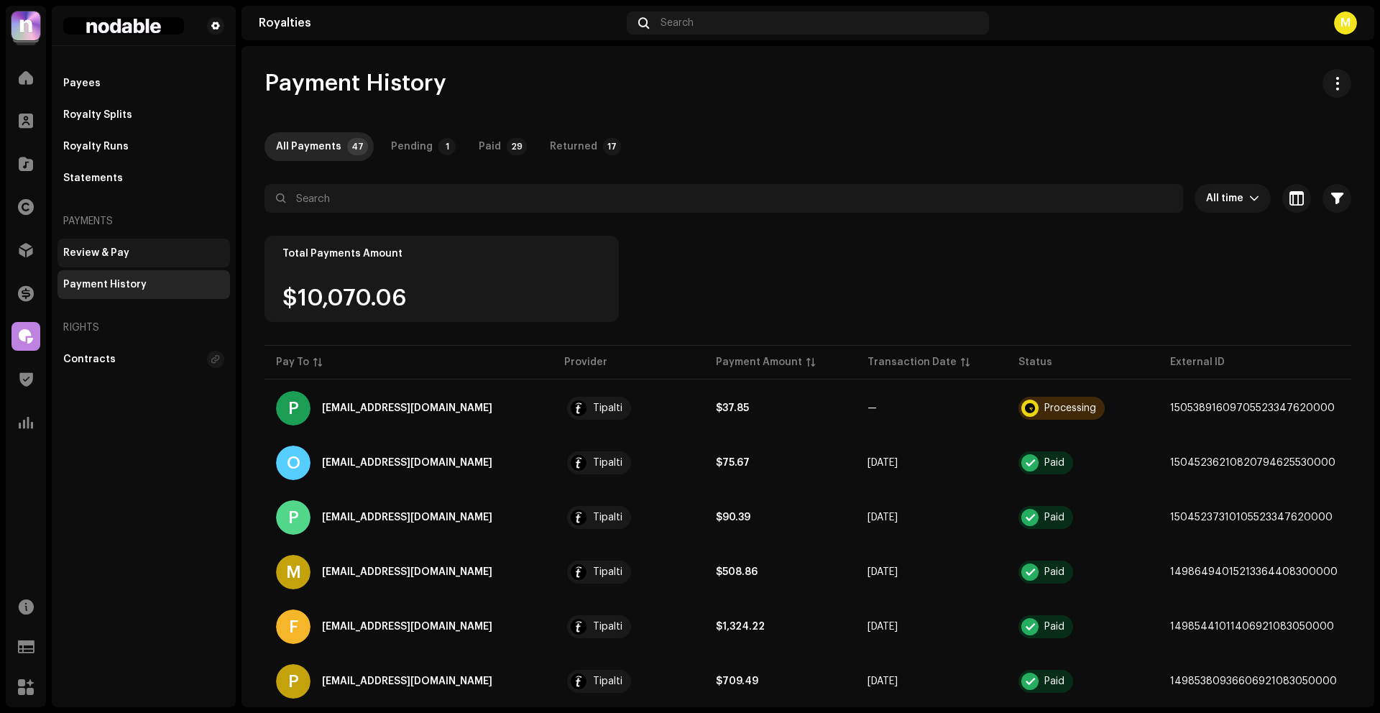
click at [171, 256] on div "Review & Pay" at bounding box center [143, 252] width 161 height 11
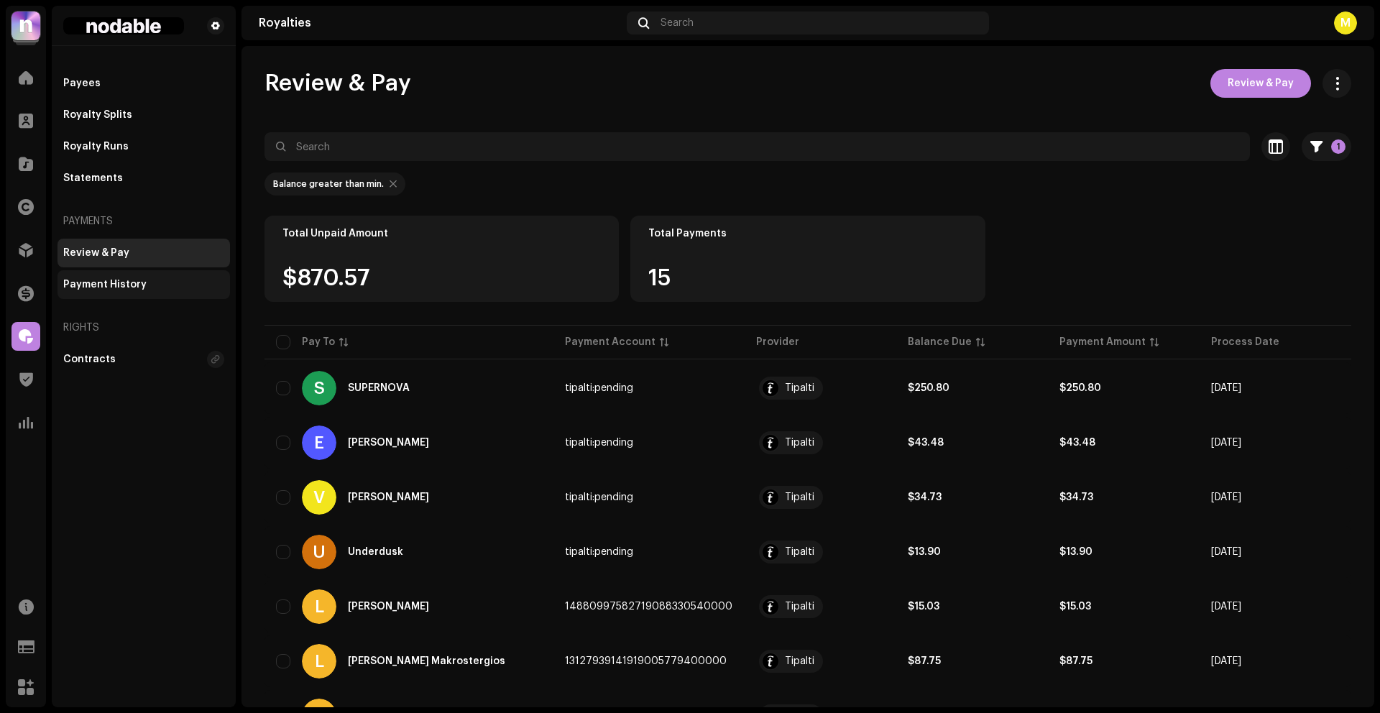
click at [161, 285] on div "Payment History" at bounding box center [143, 284] width 161 height 11
